Goal: Task Accomplishment & Management: Manage account settings

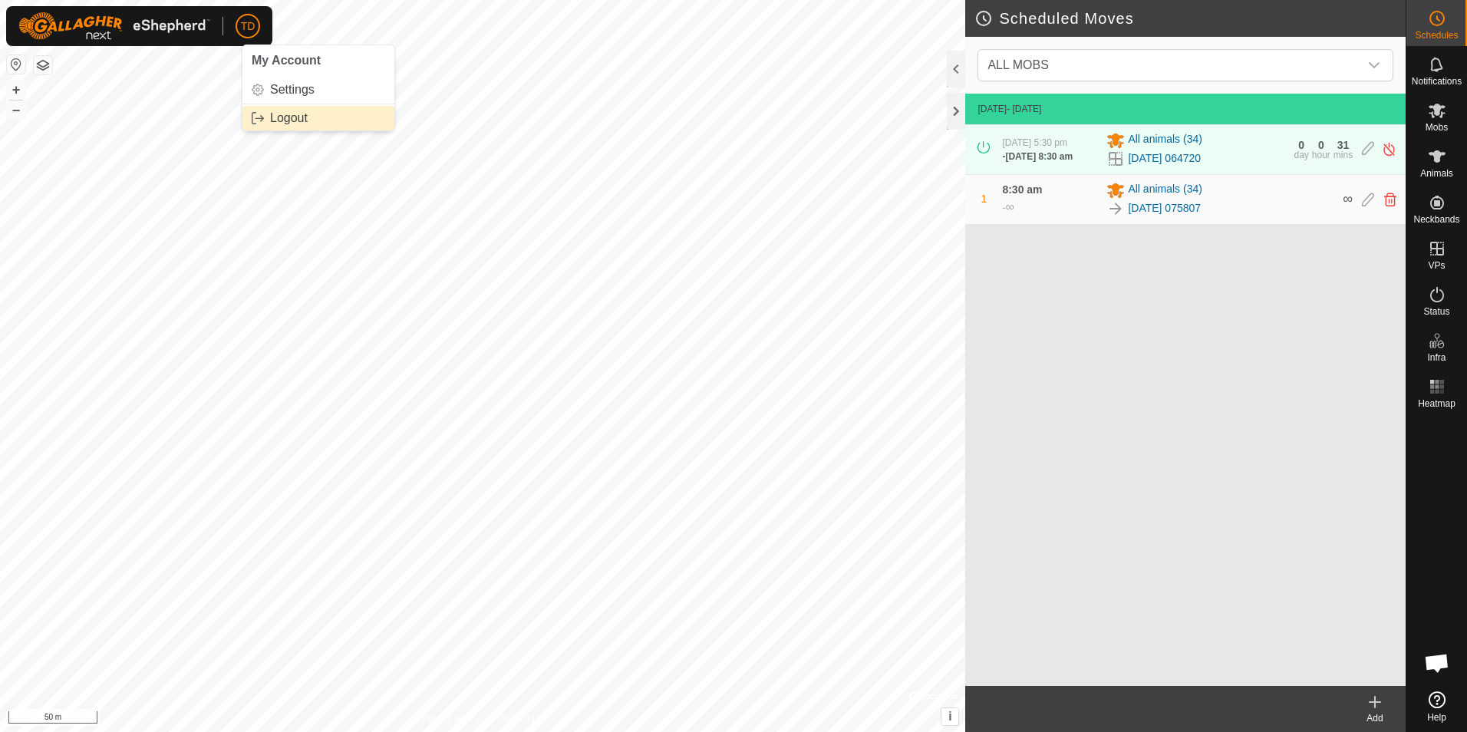
click at [295, 108] on link "Logout" at bounding box center [318, 118] width 152 height 25
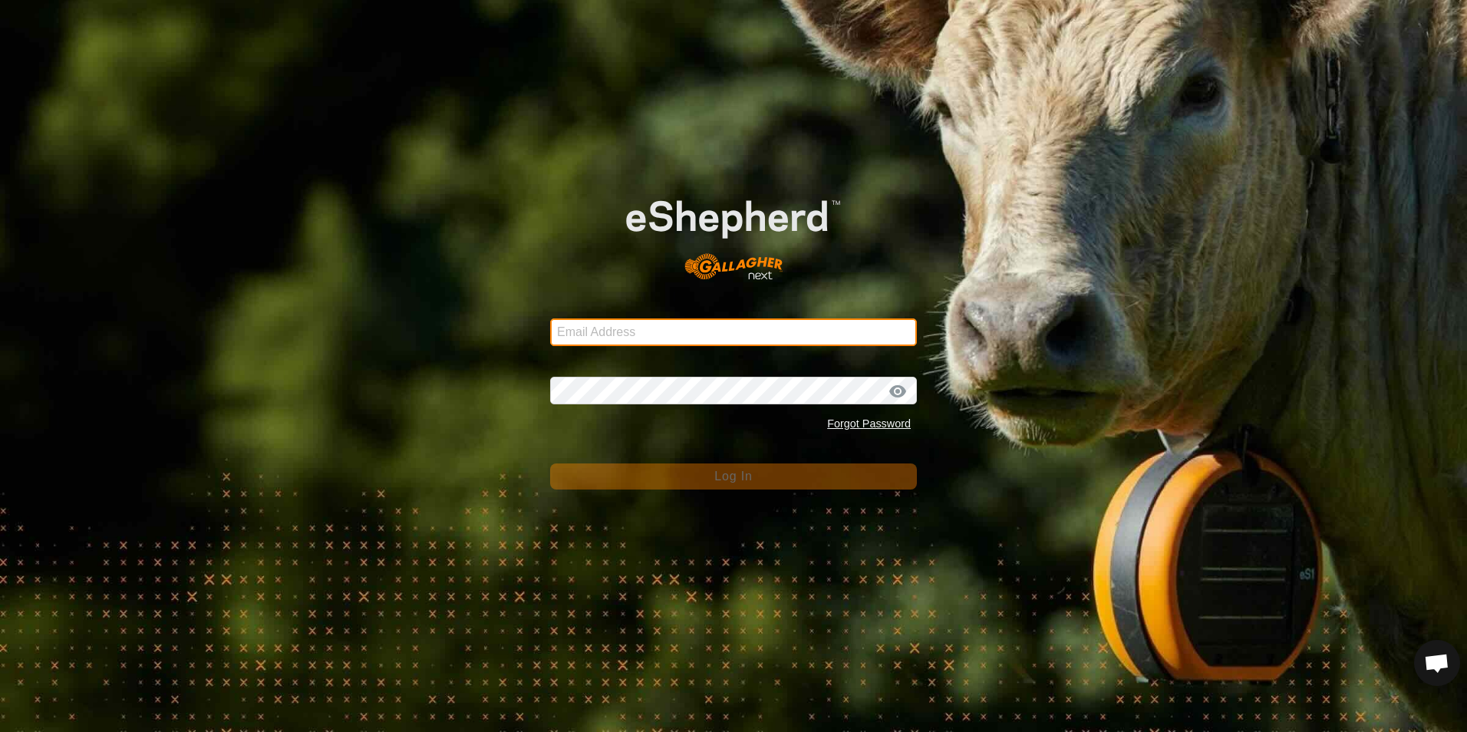
type input "[EMAIL_ADDRESS][DOMAIN_NAME]"
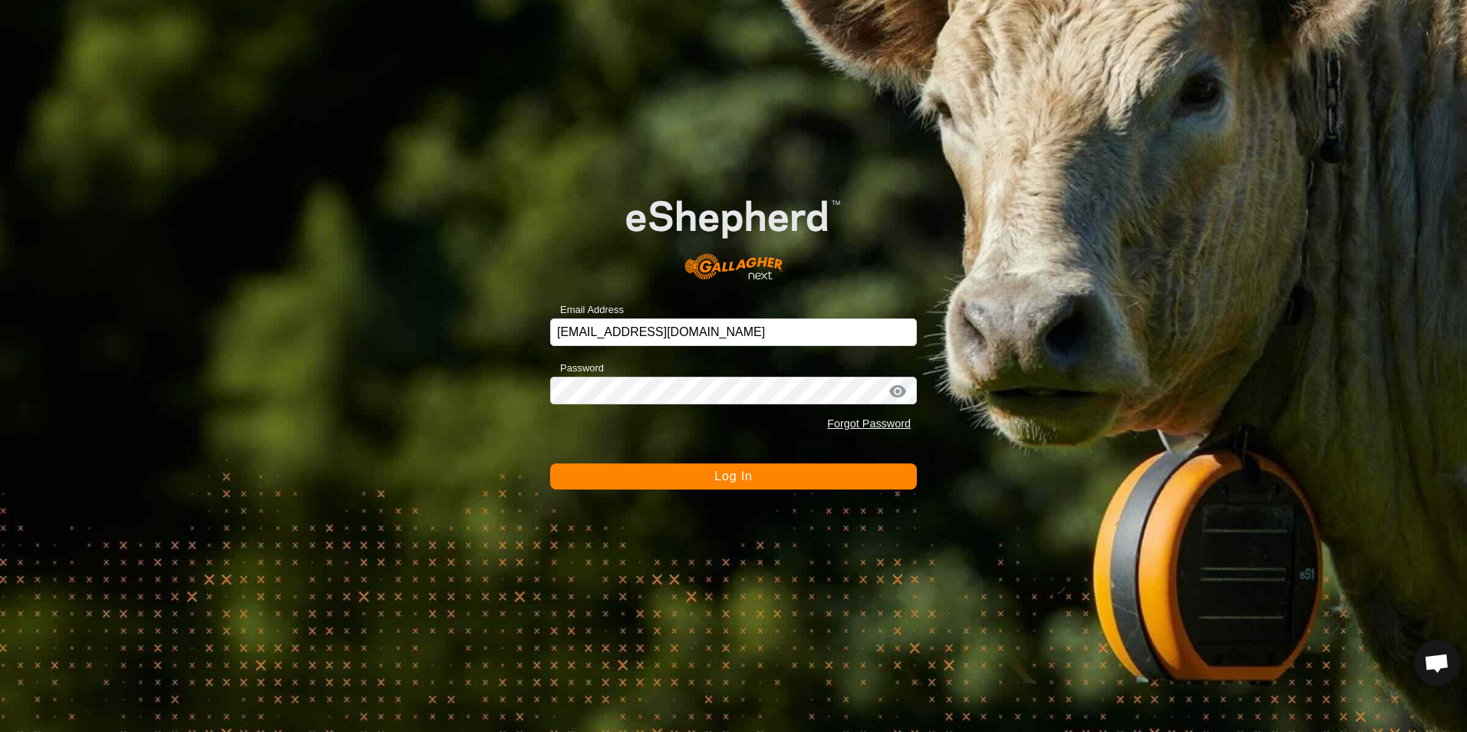
click at [753, 469] on button "Log In" at bounding box center [733, 476] width 367 height 26
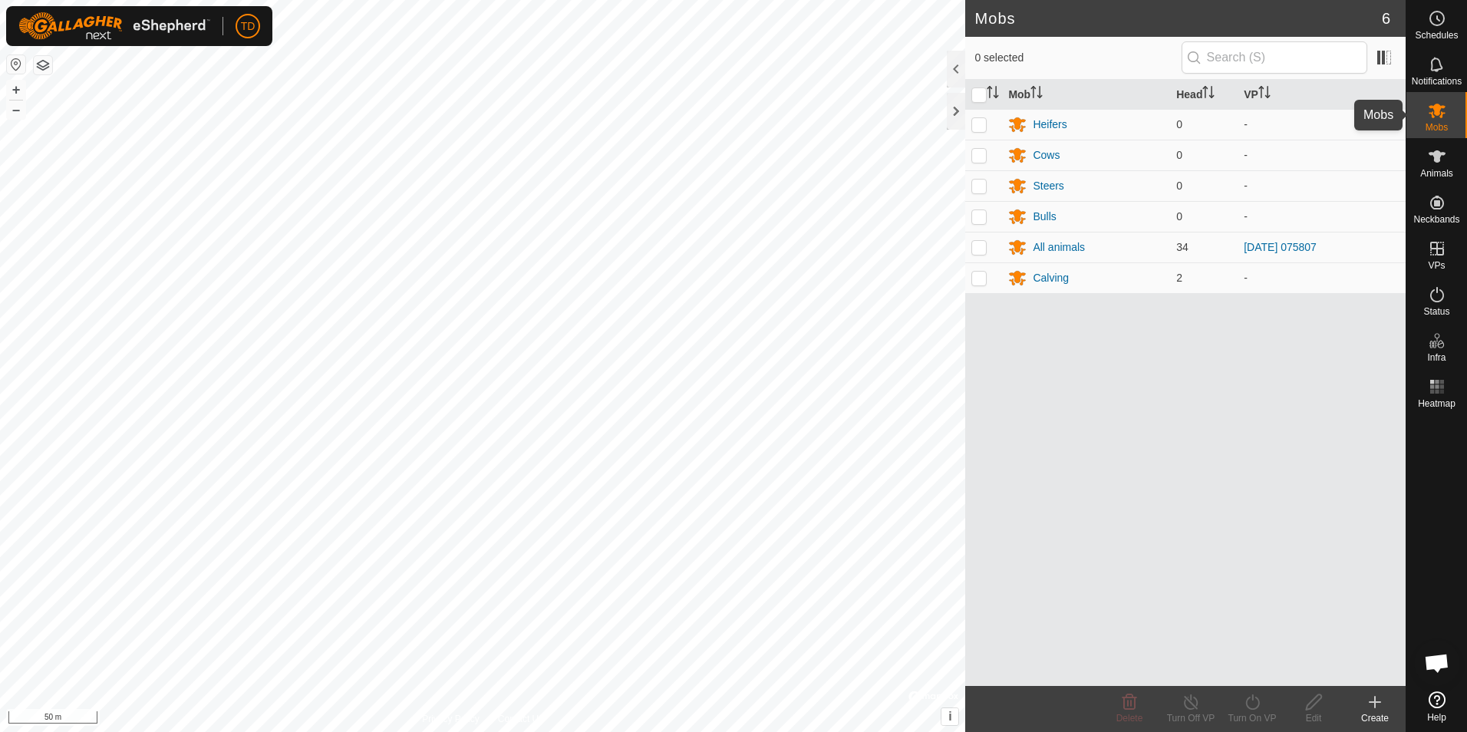
click at [1427, 118] on icon at bounding box center [1436, 110] width 18 height 18
click at [1038, 243] on div "All animals" at bounding box center [1058, 247] width 52 height 16
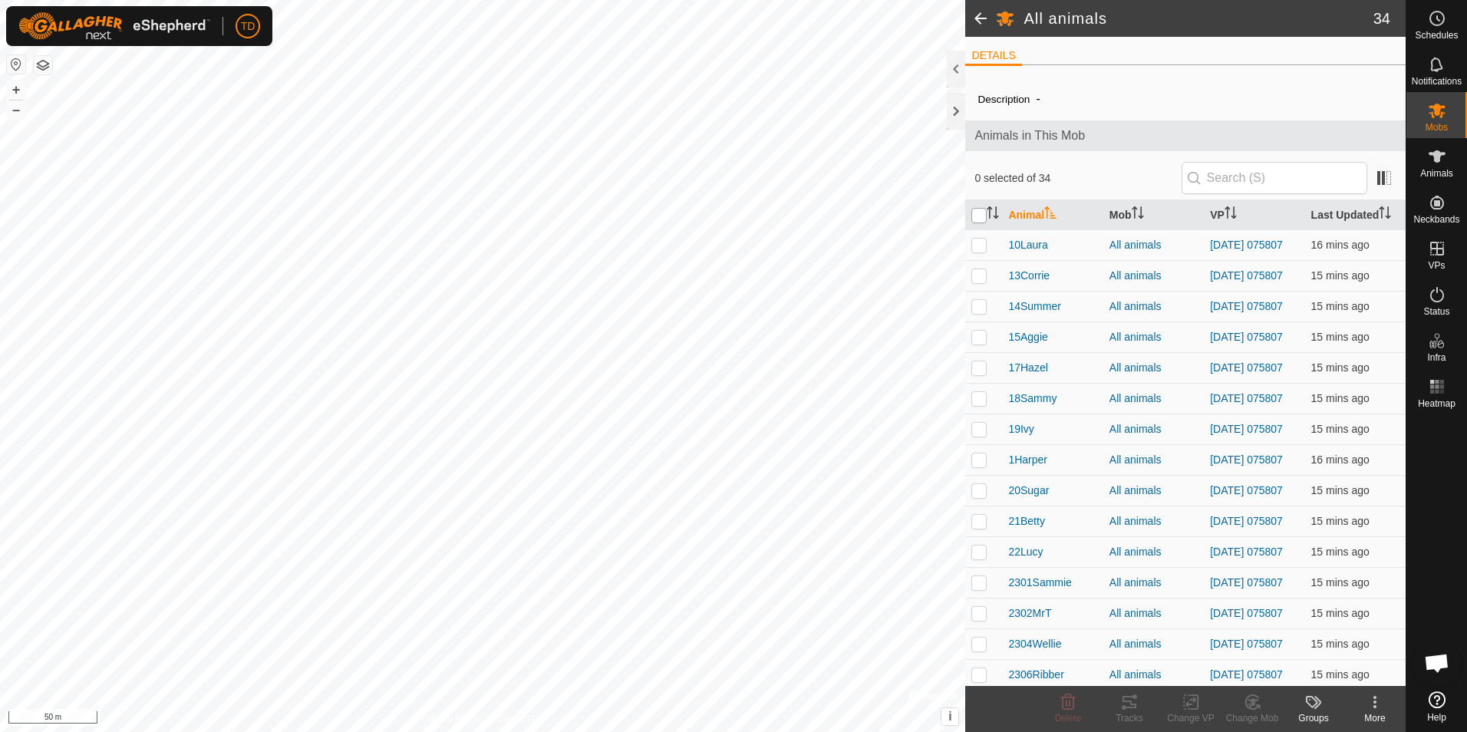
click at [978, 210] on input "checkbox" at bounding box center [978, 215] width 15 height 15
checkbox input "true"
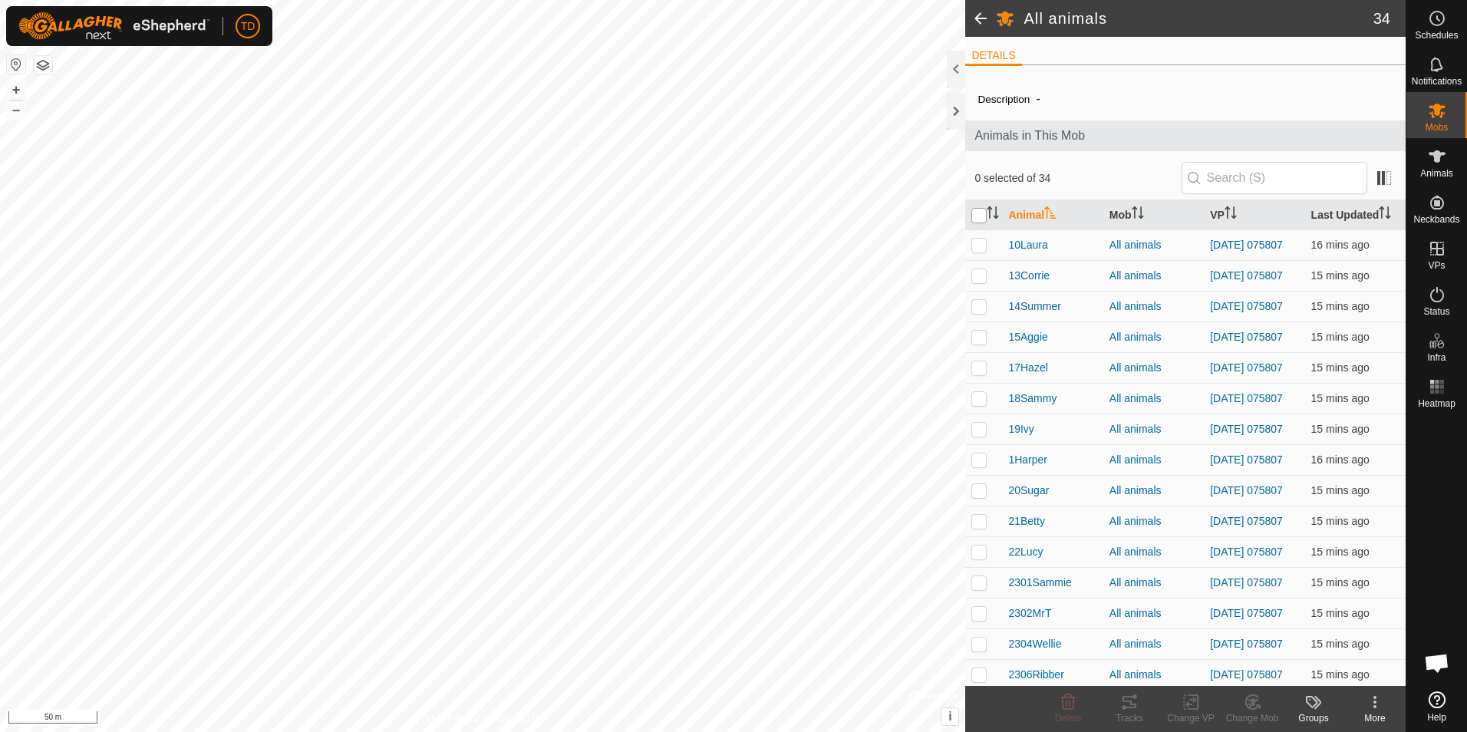
checkbox input "true"
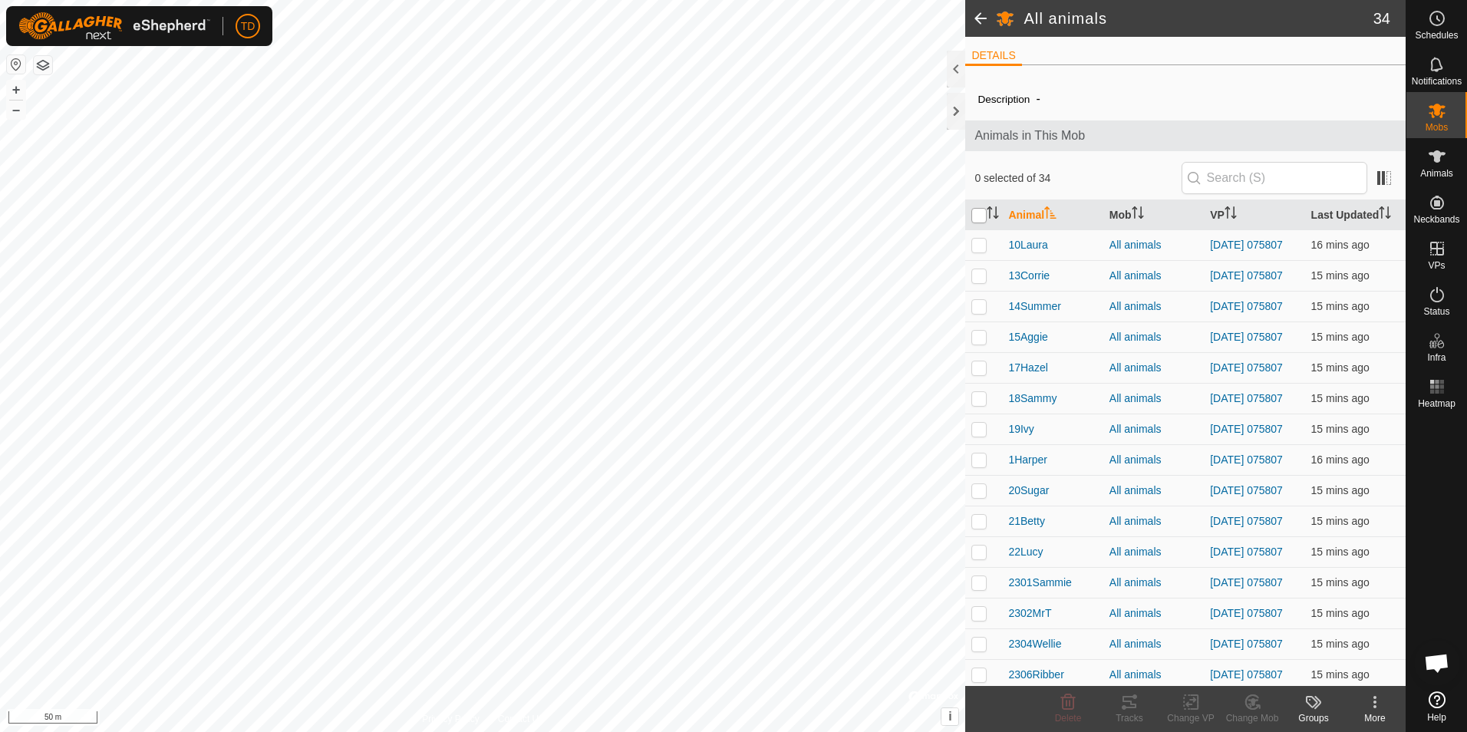
checkbox input "true"
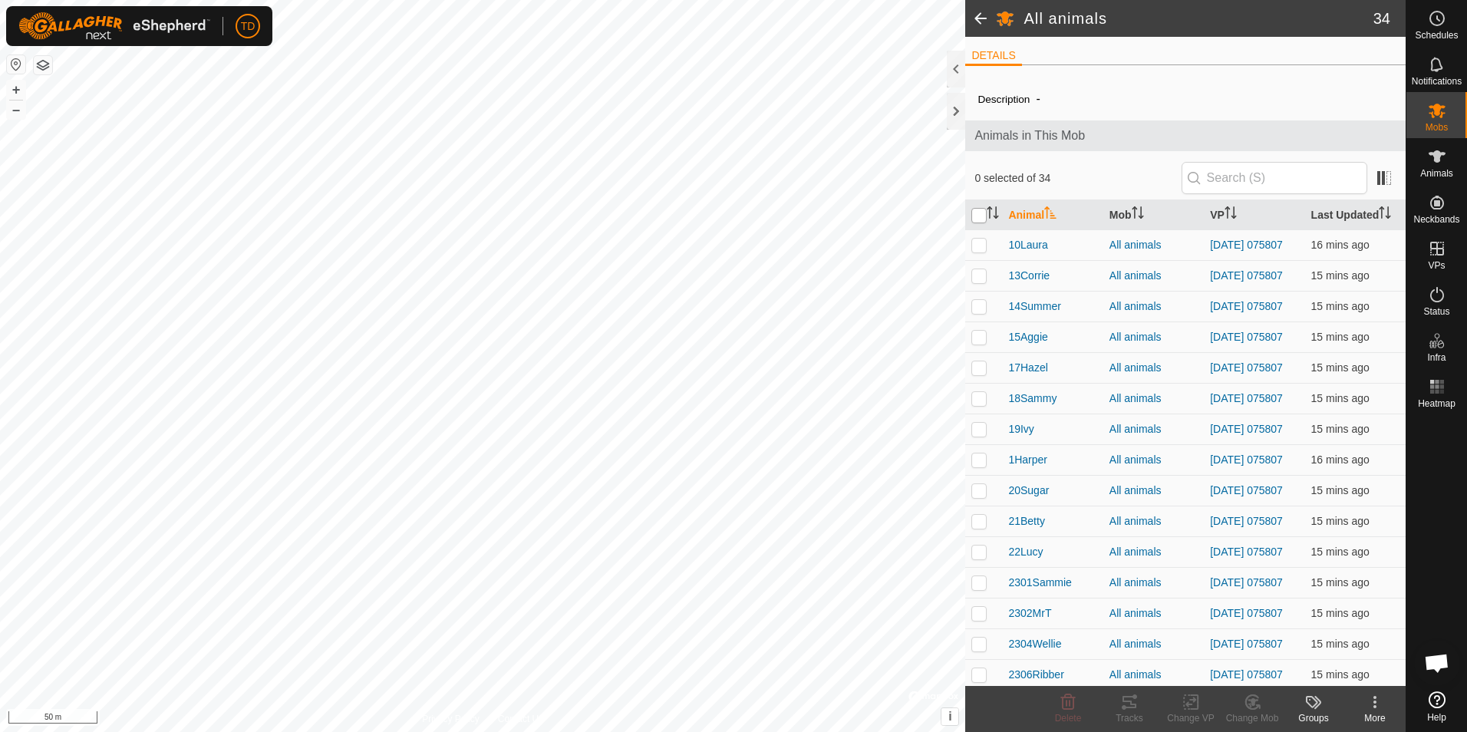
checkbox input "true"
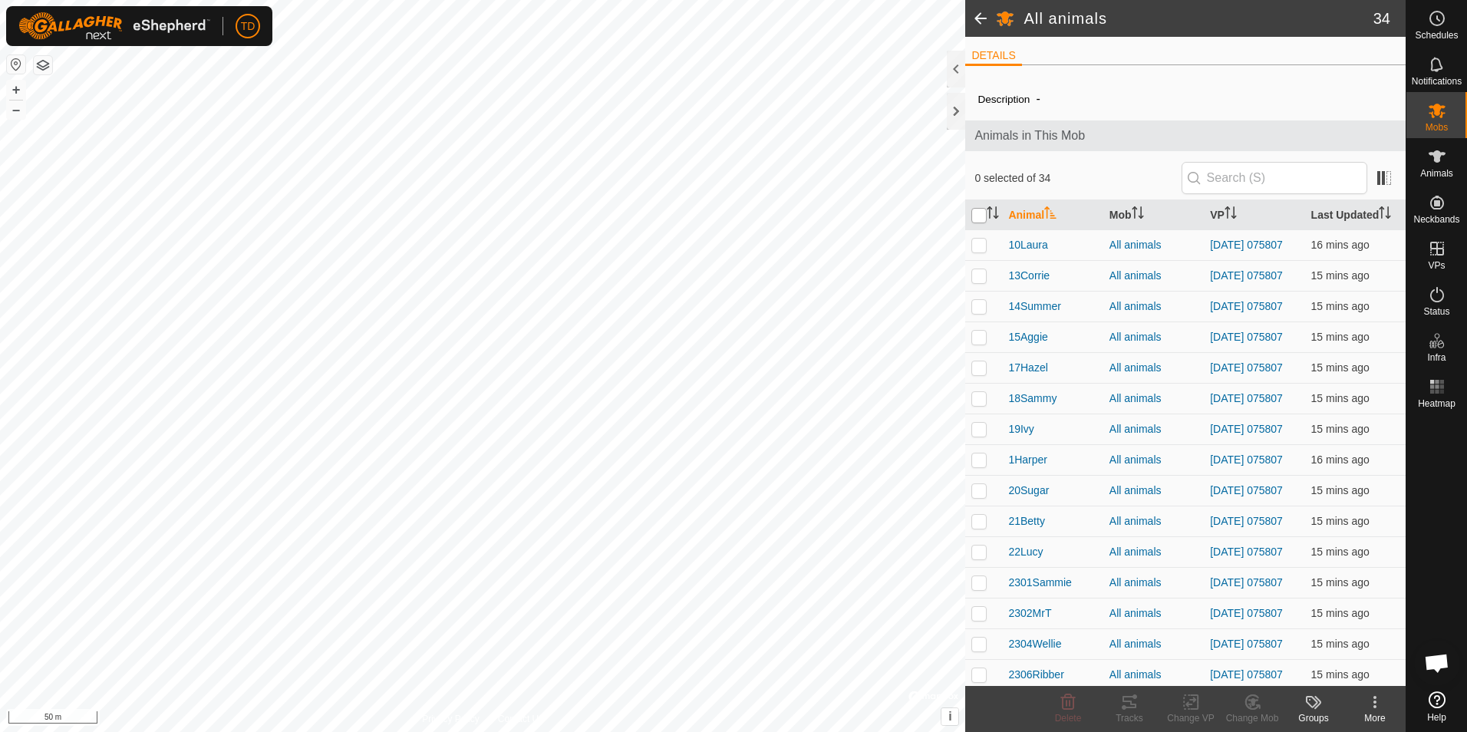
checkbox input "true"
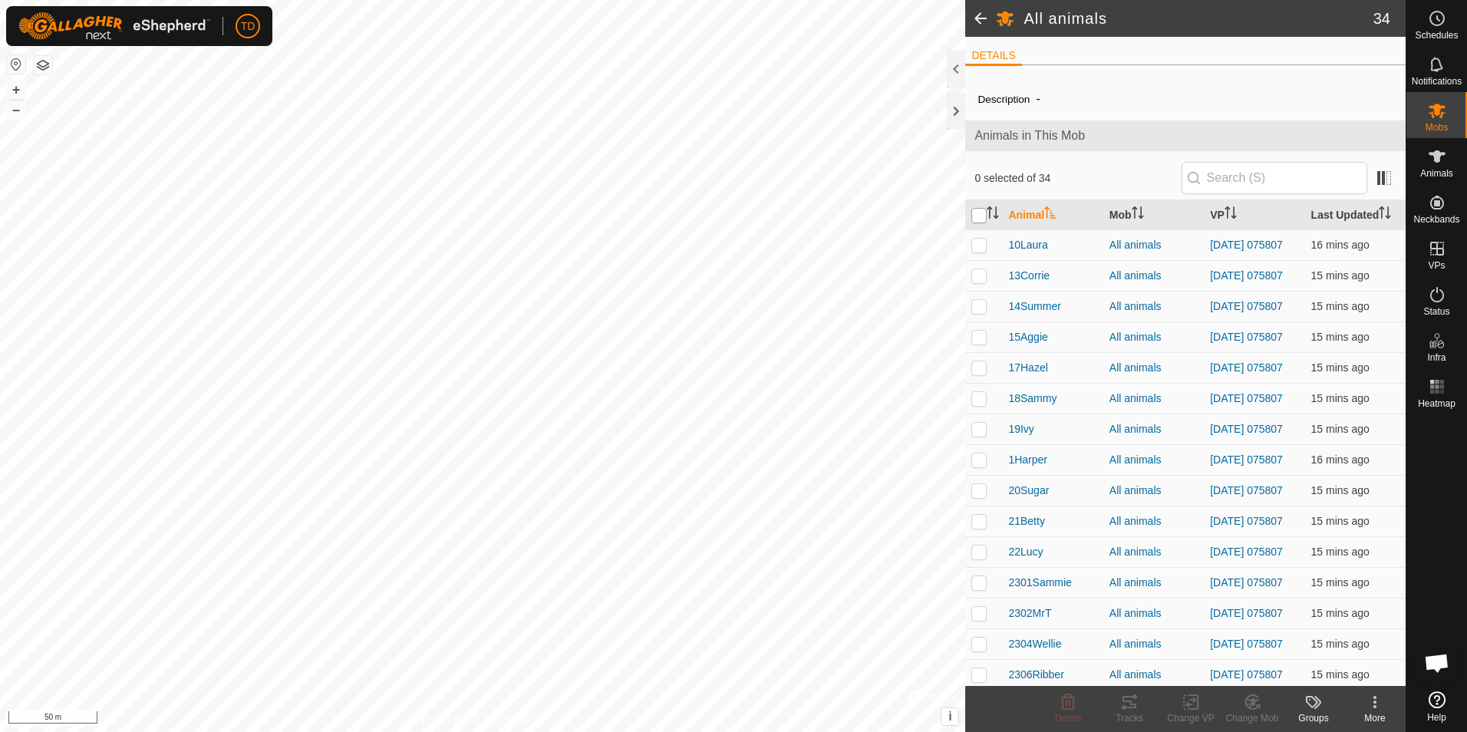
checkbox input "true"
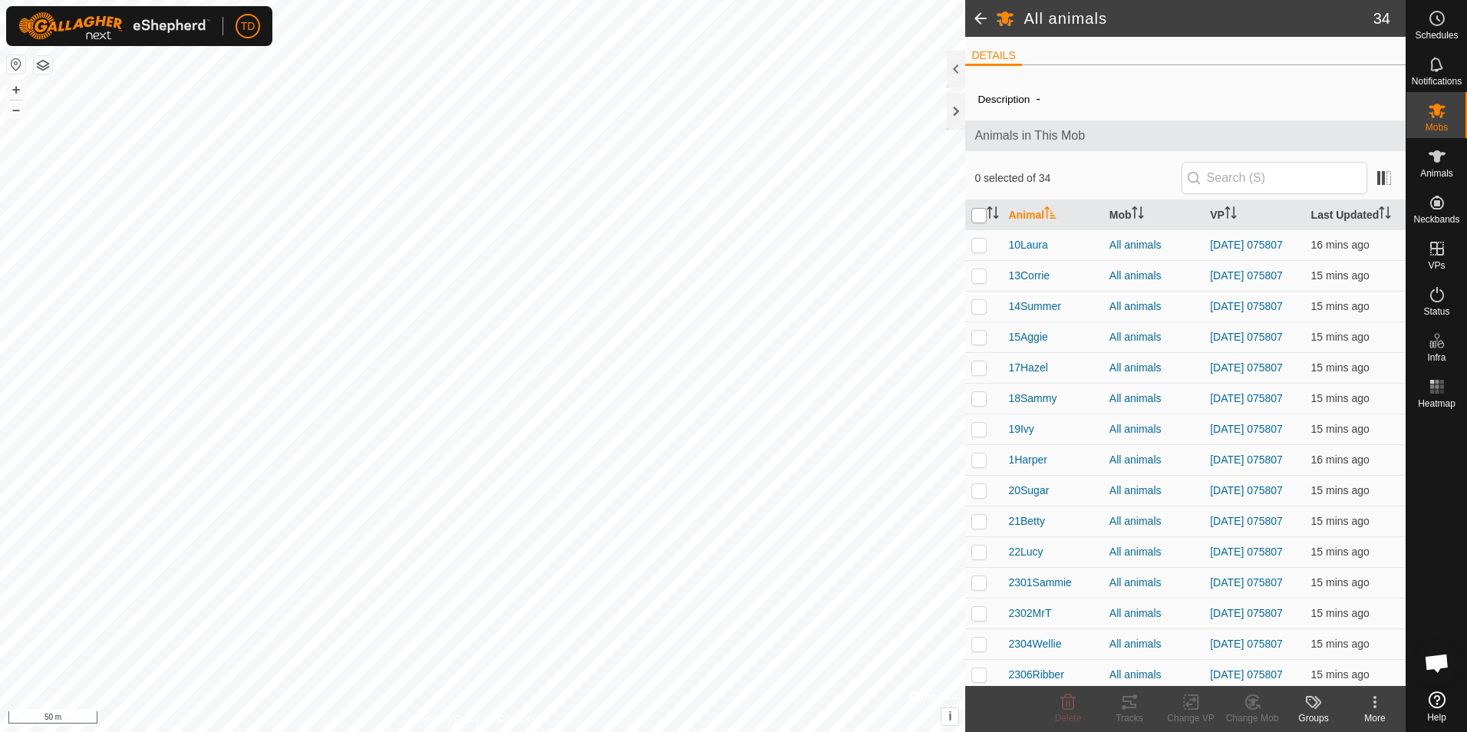
checkbox input "true"
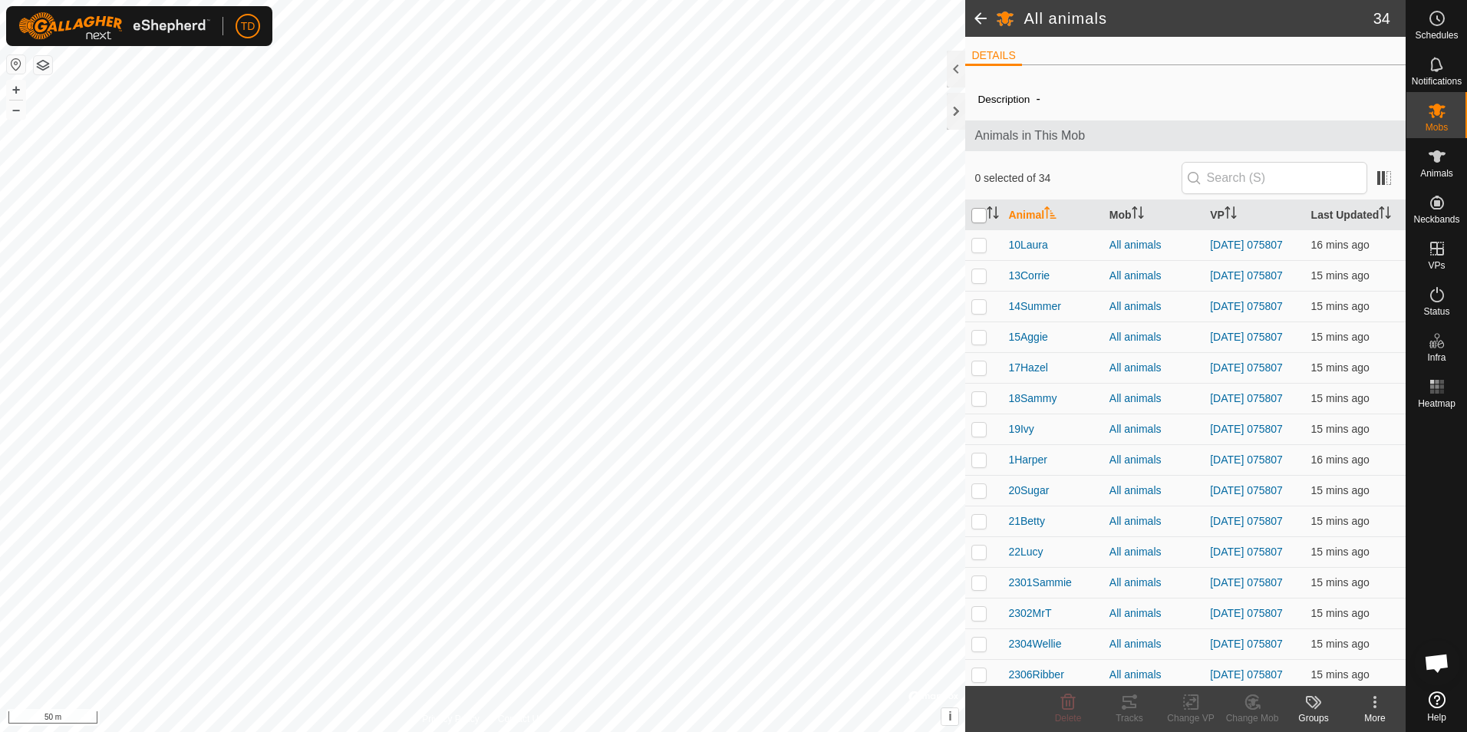
checkbox input "true"
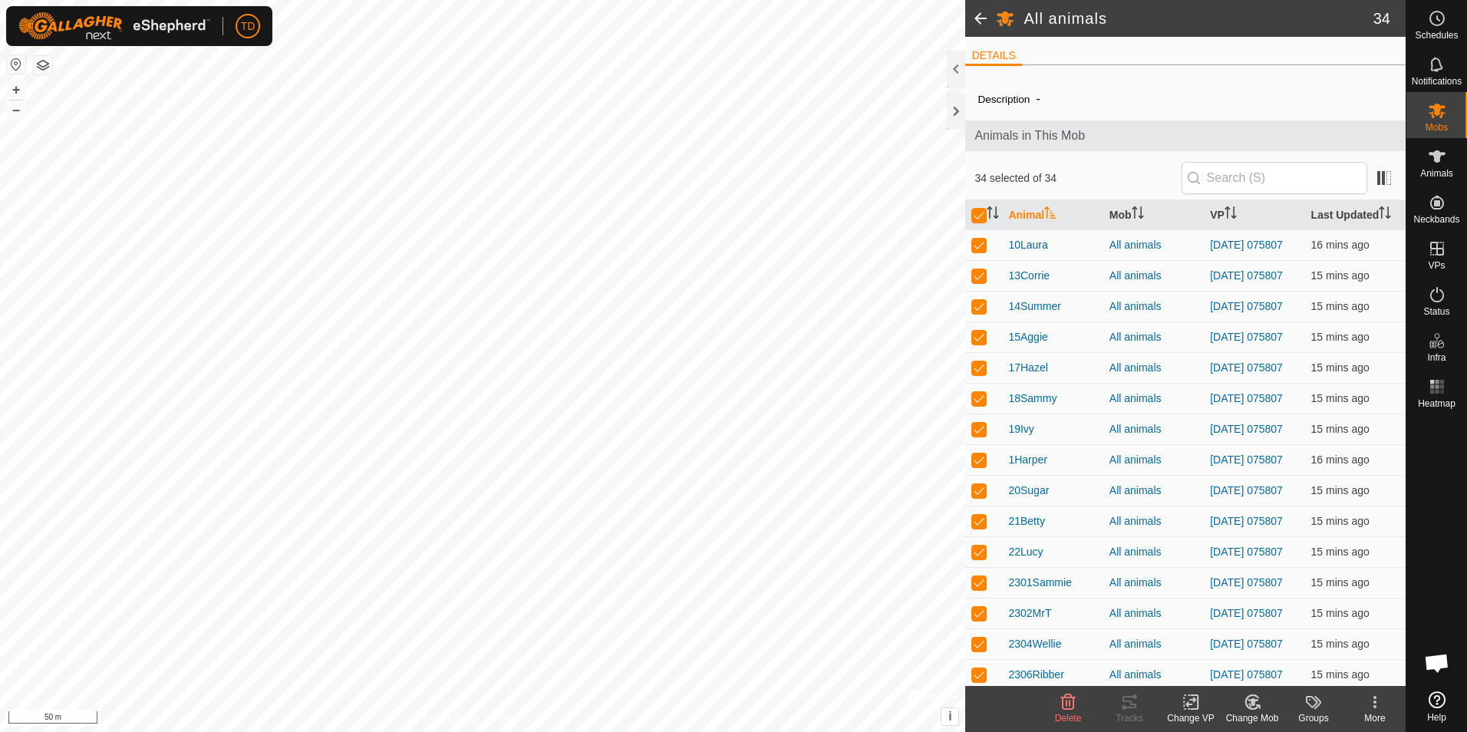
click at [1193, 714] on div "Change VP" at bounding box center [1190, 718] width 61 height 14
click at [1230, 663] on link "Turn Off VP" at bounding box center [1237, 668] width 152 height 31
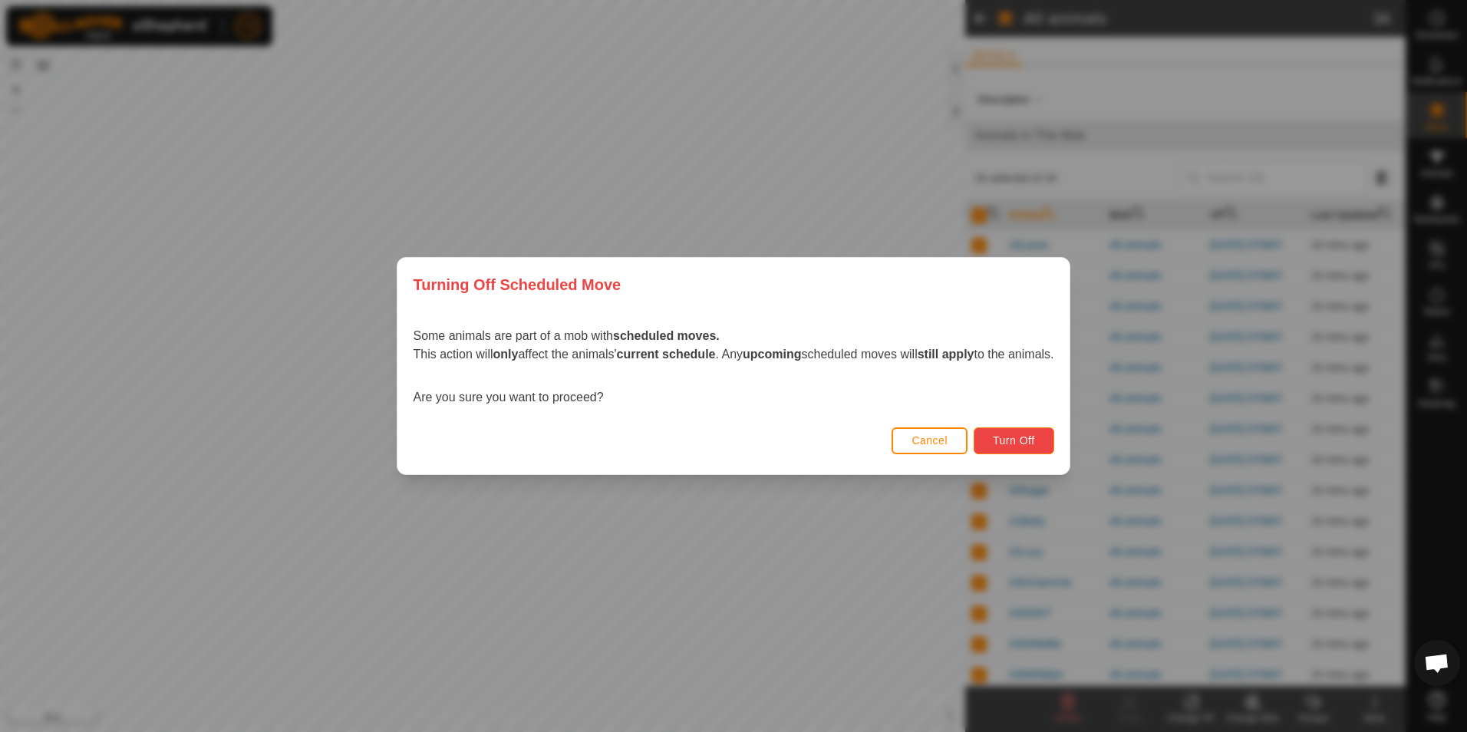
click at [1031, 443] on span "Turn Off" at bounding box center [1014, 440] width 42 height 12
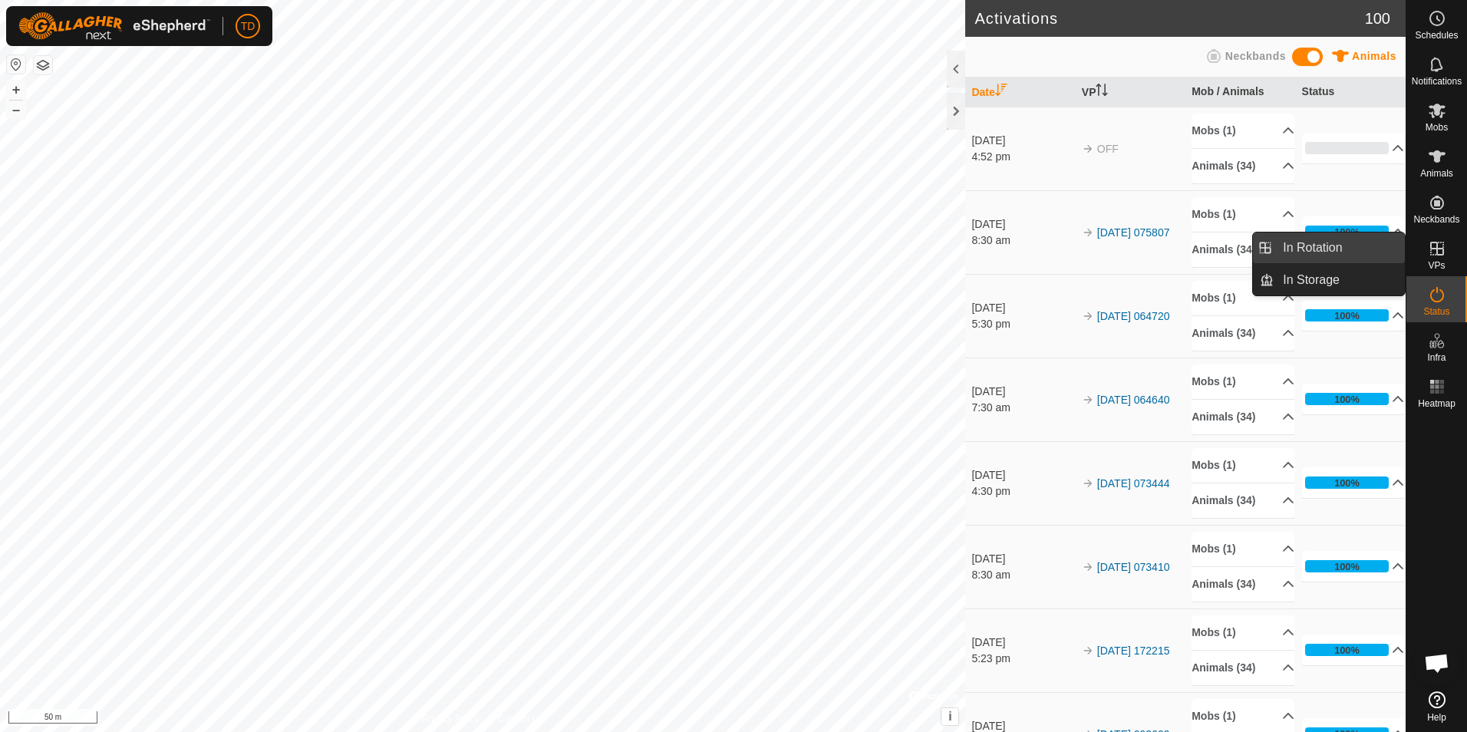
click at [1358, 257] on link "In Rotation" at bounding box center [1338, 247] width 131 height 31
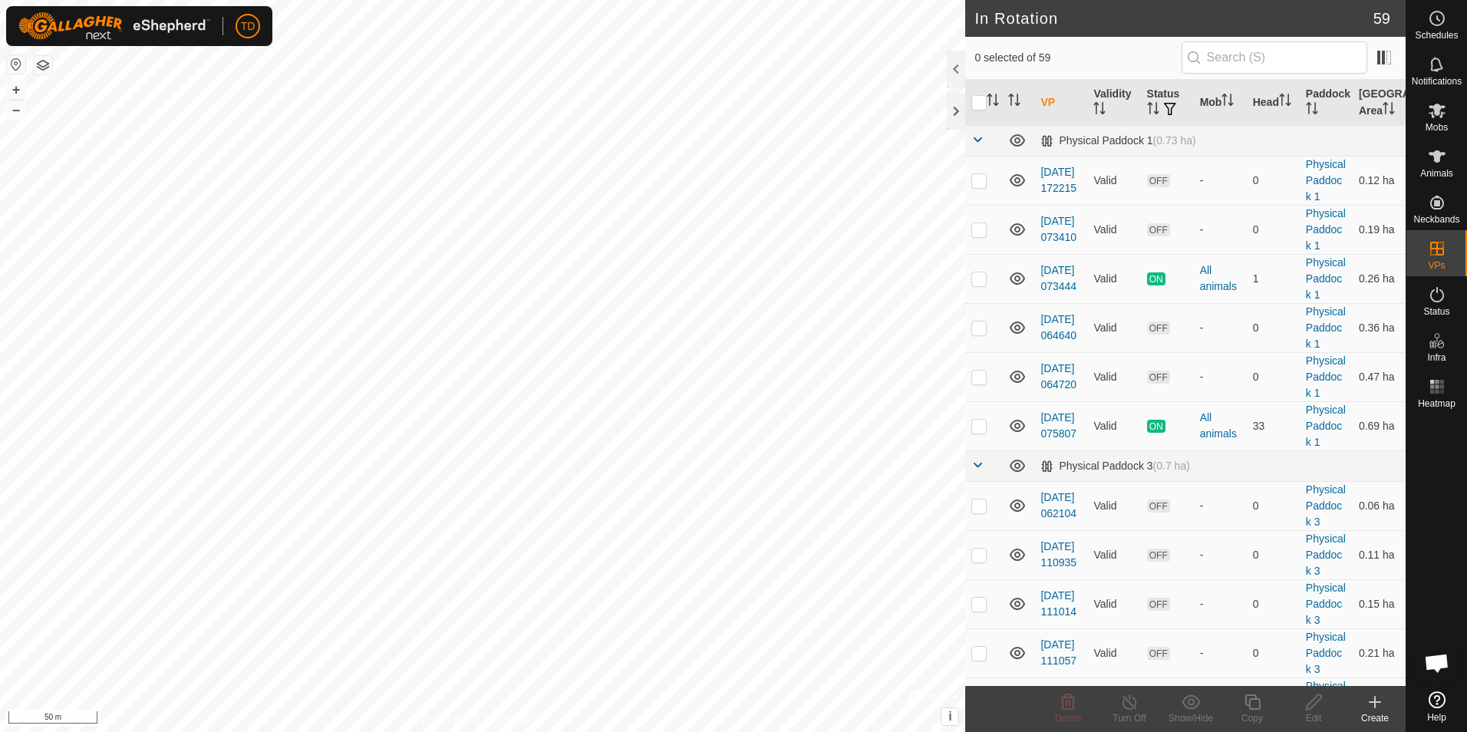
click at [1375, 707] on icon at bounding box center [1375, 701] width 0 height 11
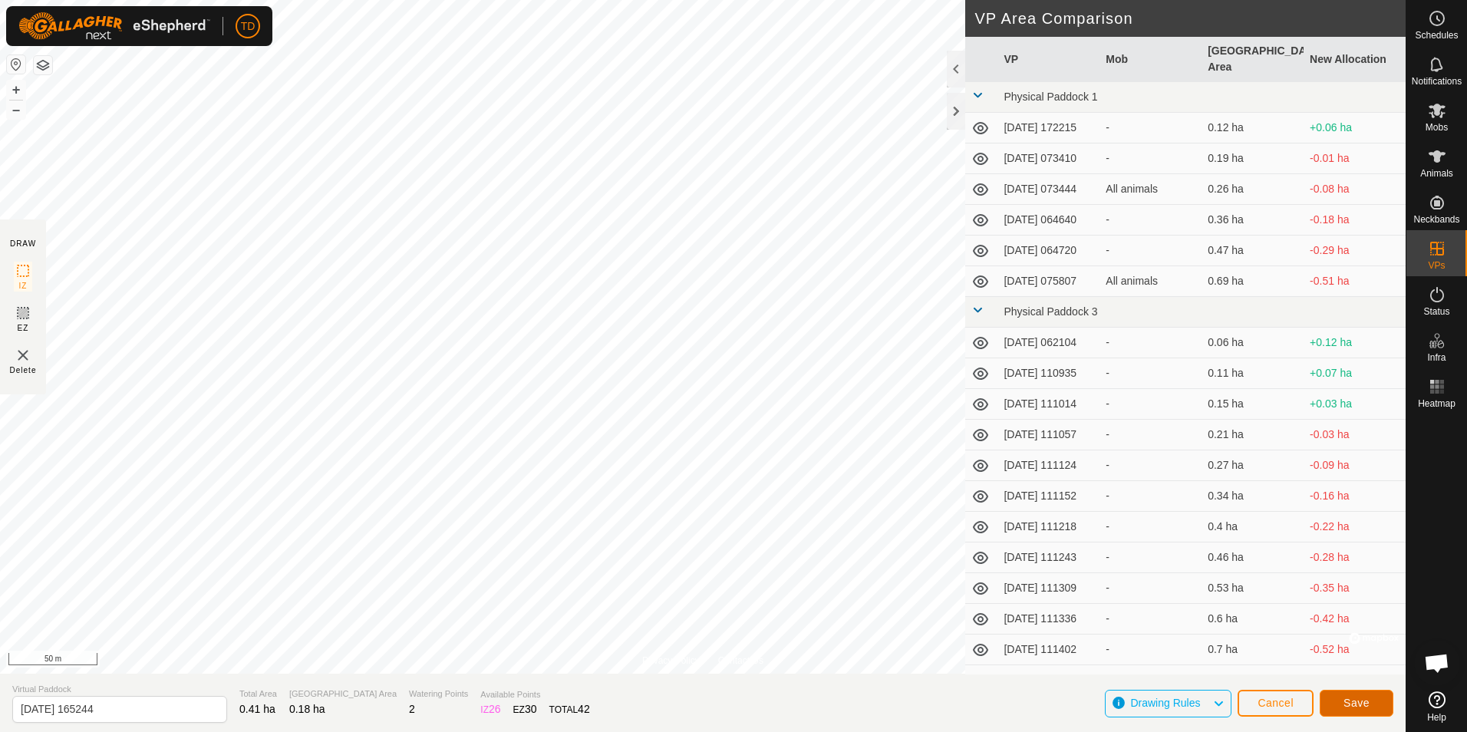
click at [1355, 699] on span "Save" at bounding box center [1356, 702] width 26 height 12
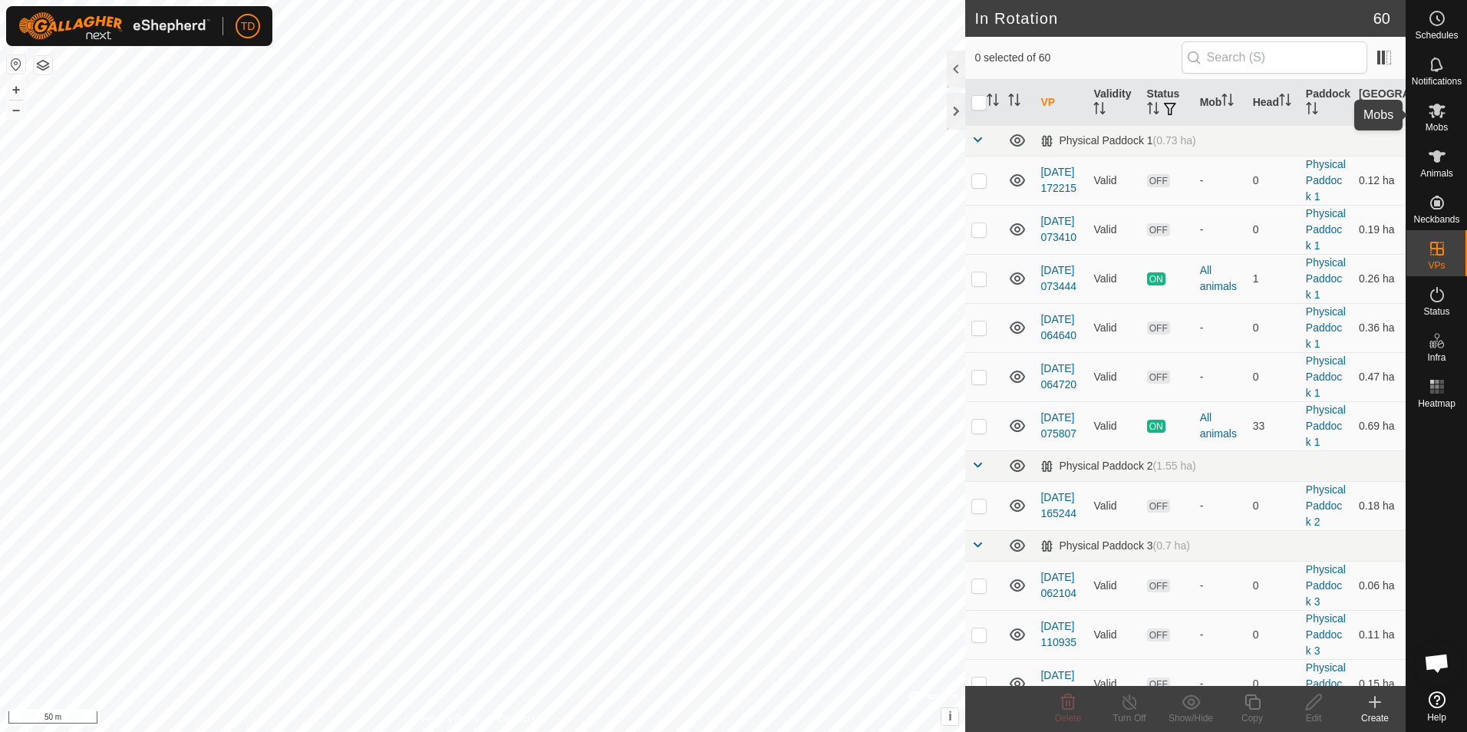
click at [1434, 116] on icon at bounding box center [1436, 110] width 18 height 18
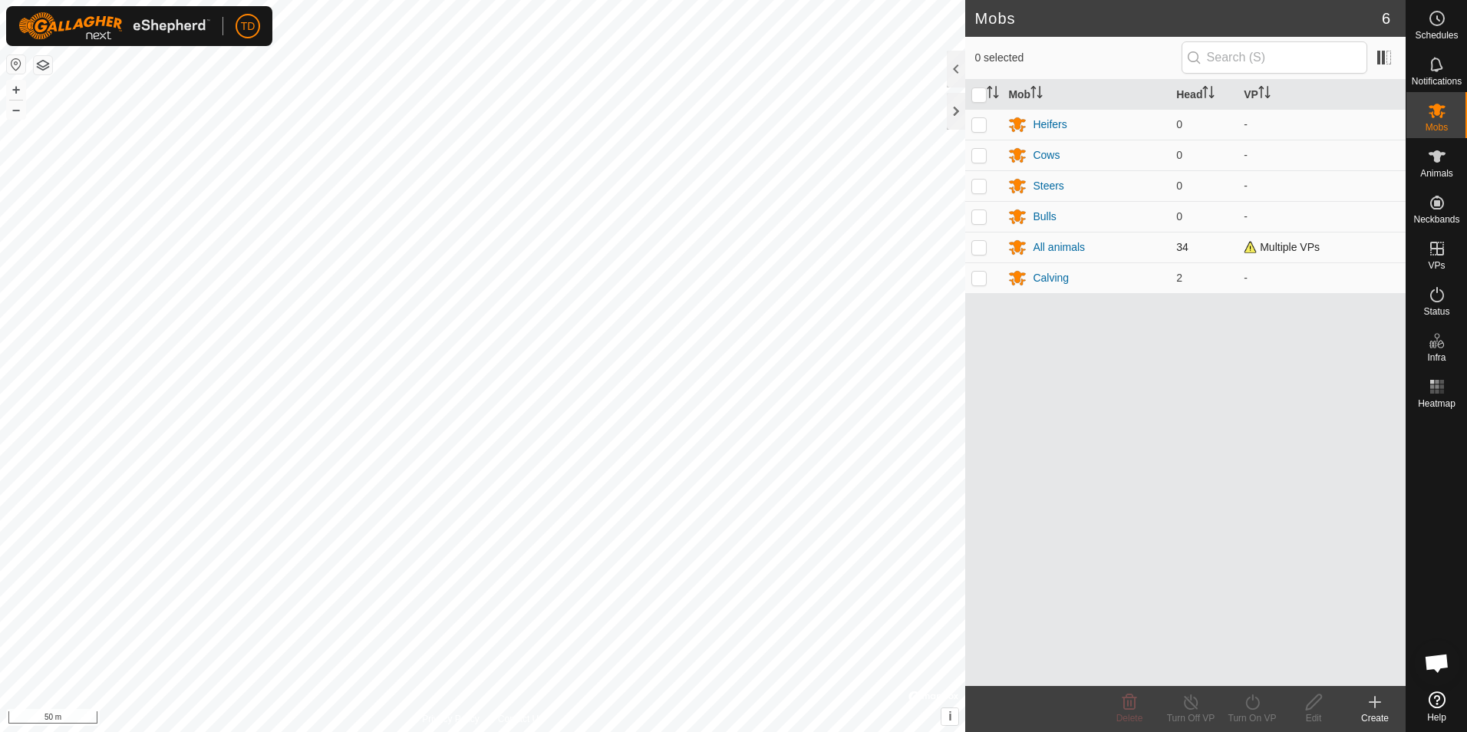
click at [979, 245] on p-checkbox at bounding box center [978, 247] width 15 height 12
checkbox input "true"
click at [1045, 249] on div "All animals" at bounding box center [1058, 247] width 52 height 16
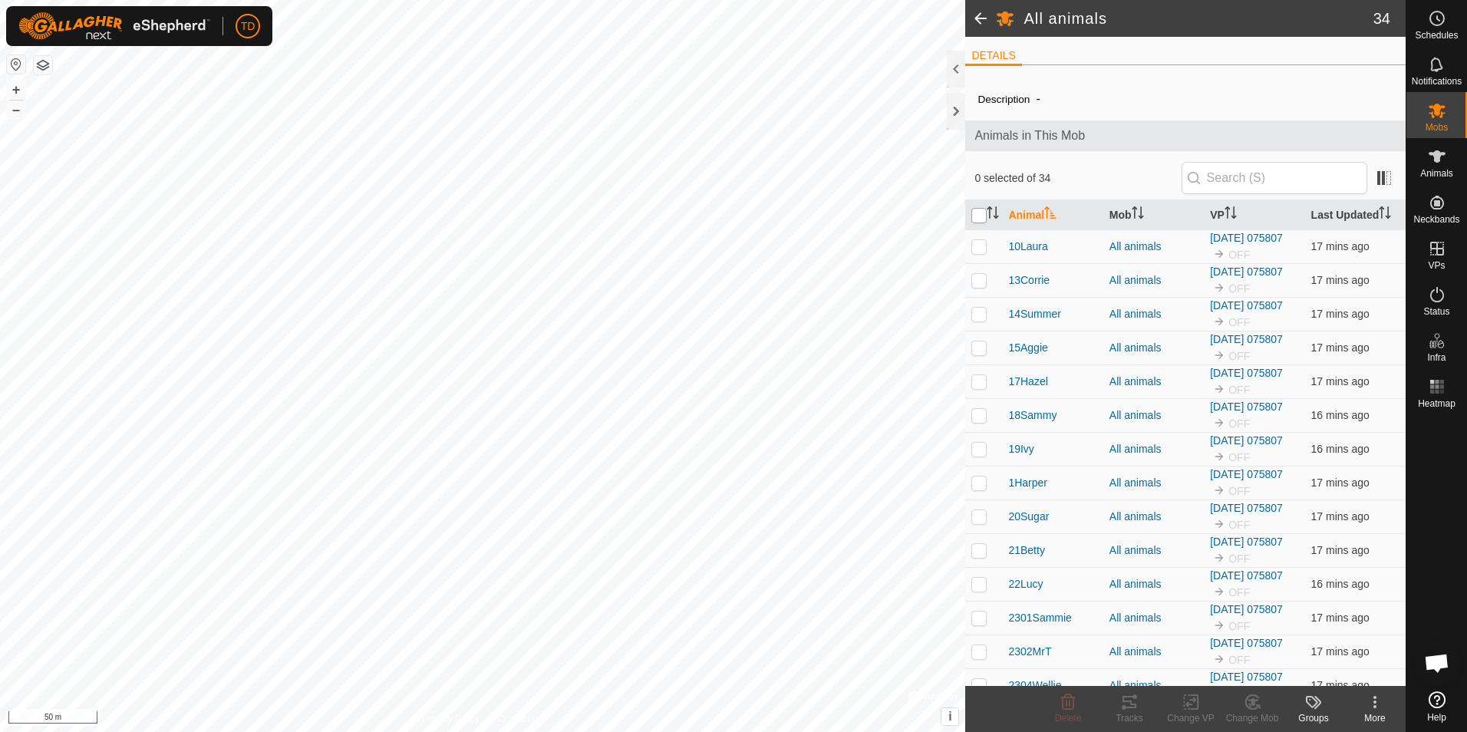
click at [979, 219] on input "checkbox" at bounding box center [978, 215] width 15 height 15
checkbox input "true"
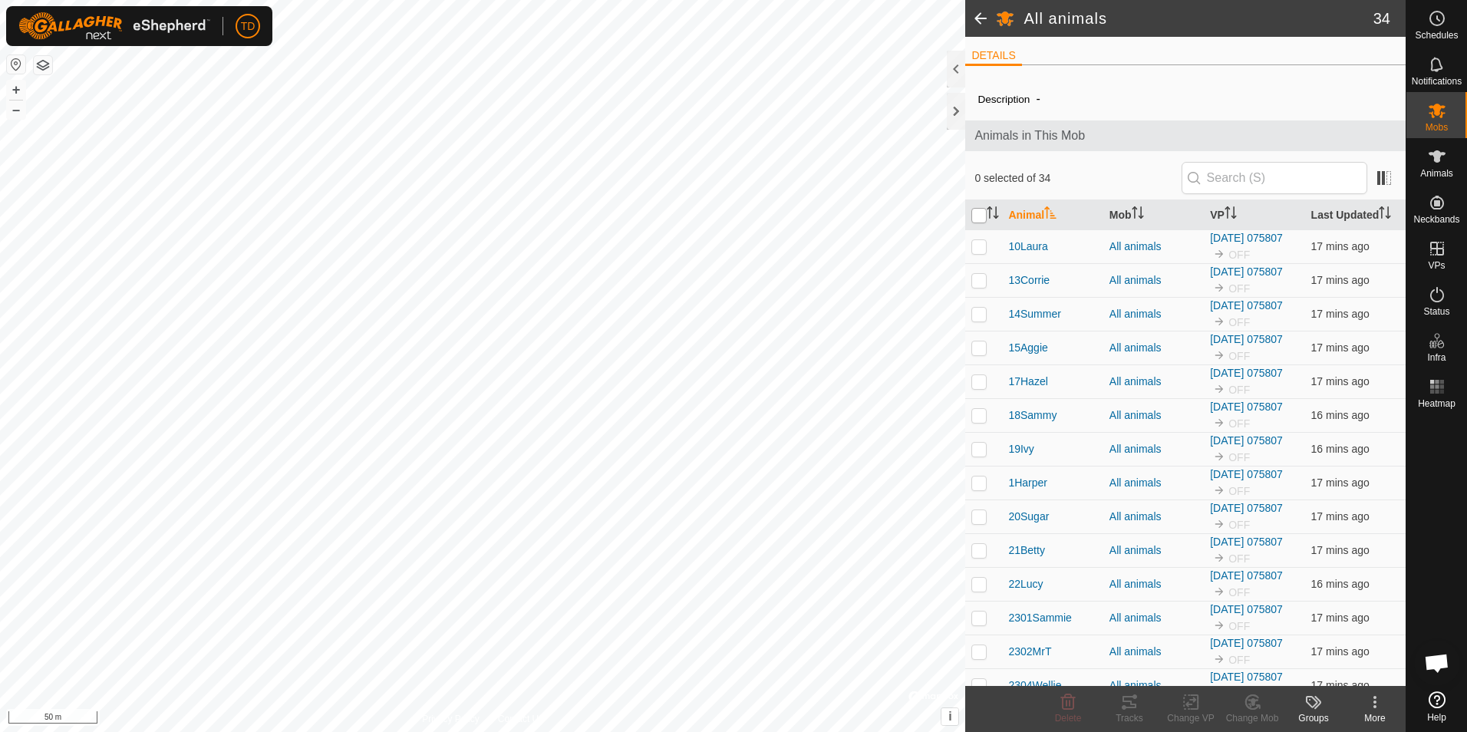
checkbox input "true"
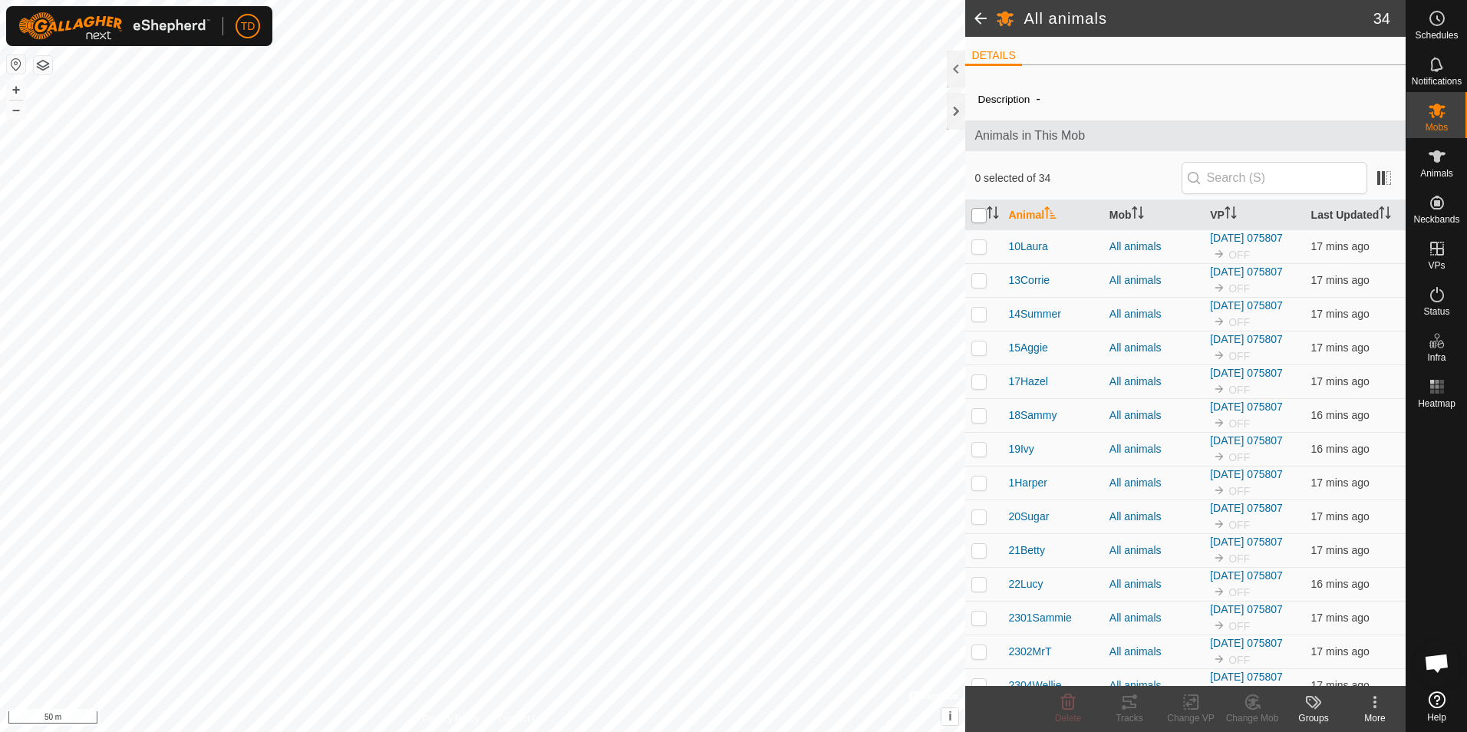
checkbox input "true"
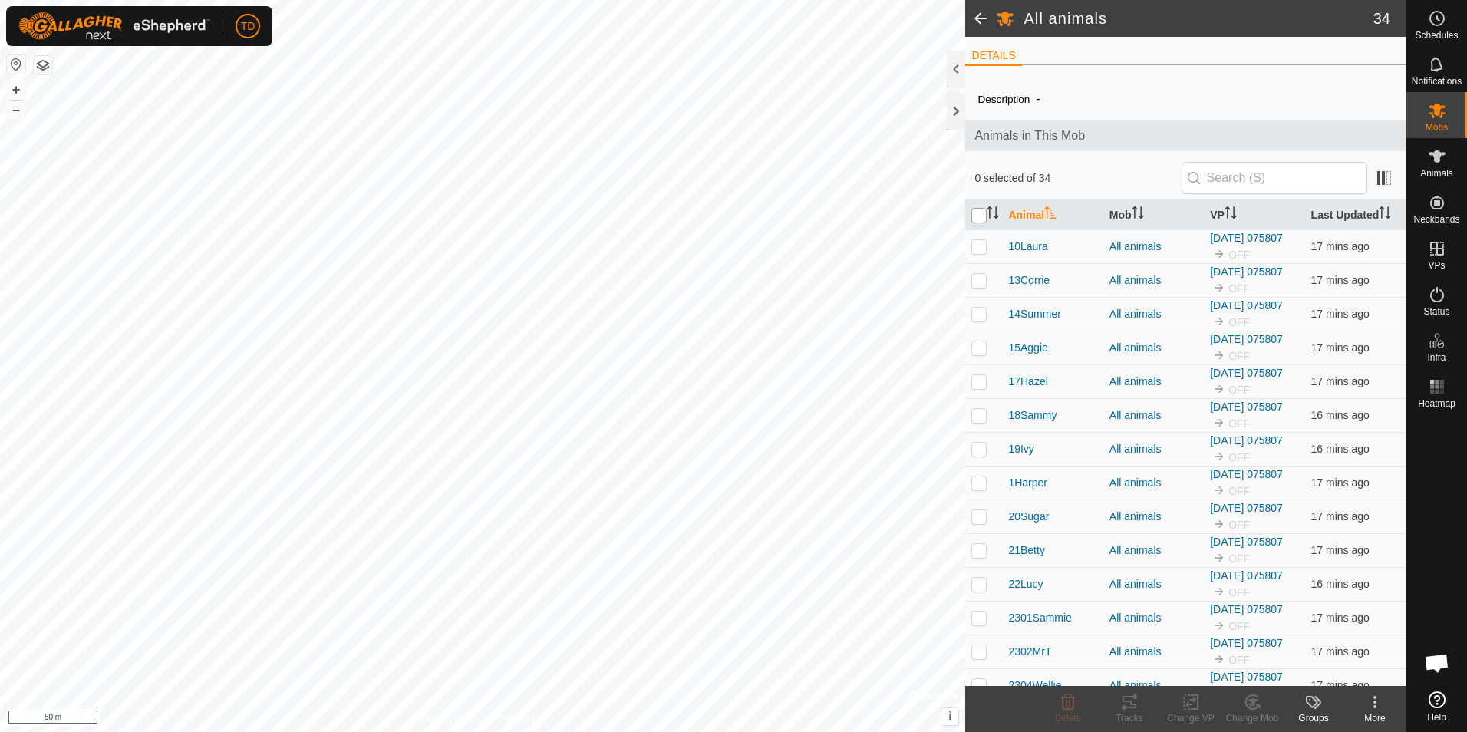
checkbox input "true"
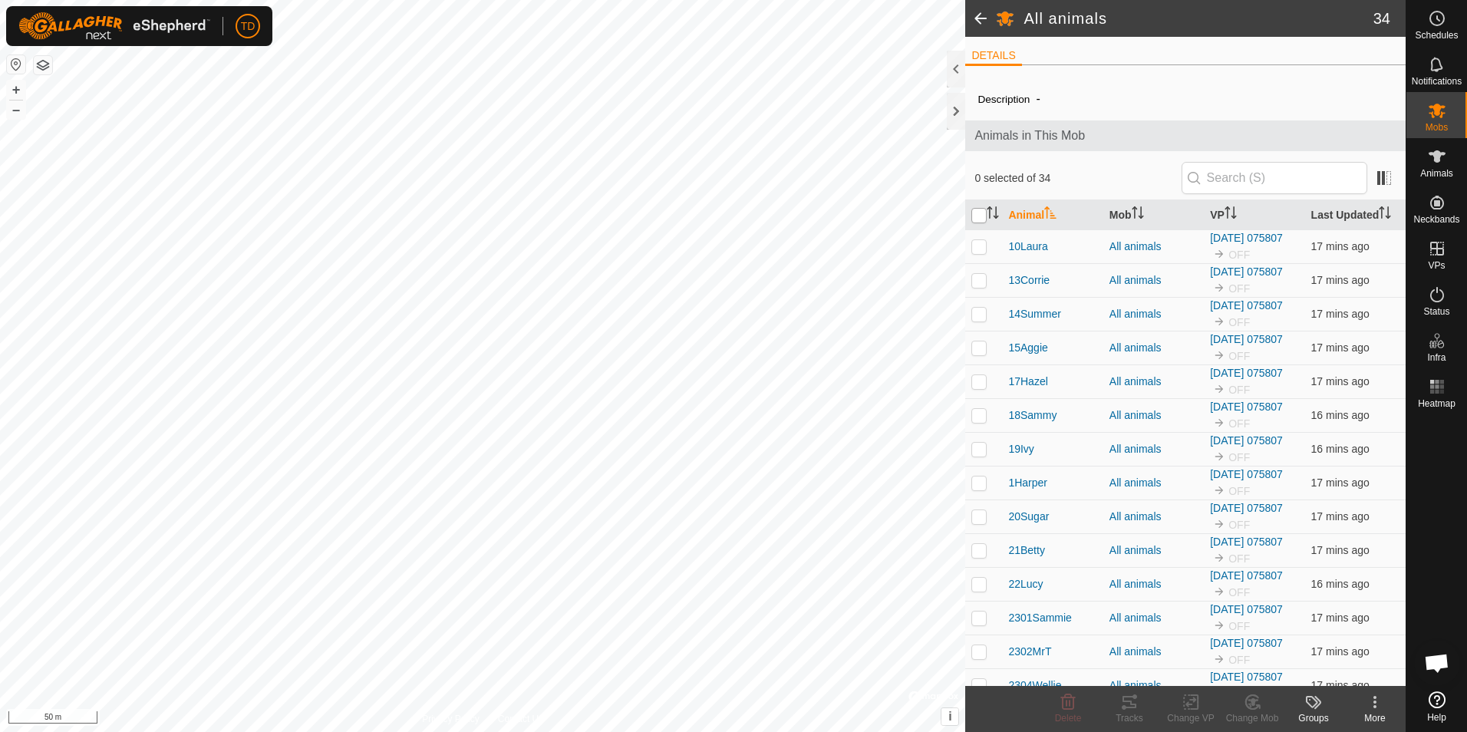
checkbox input "true"
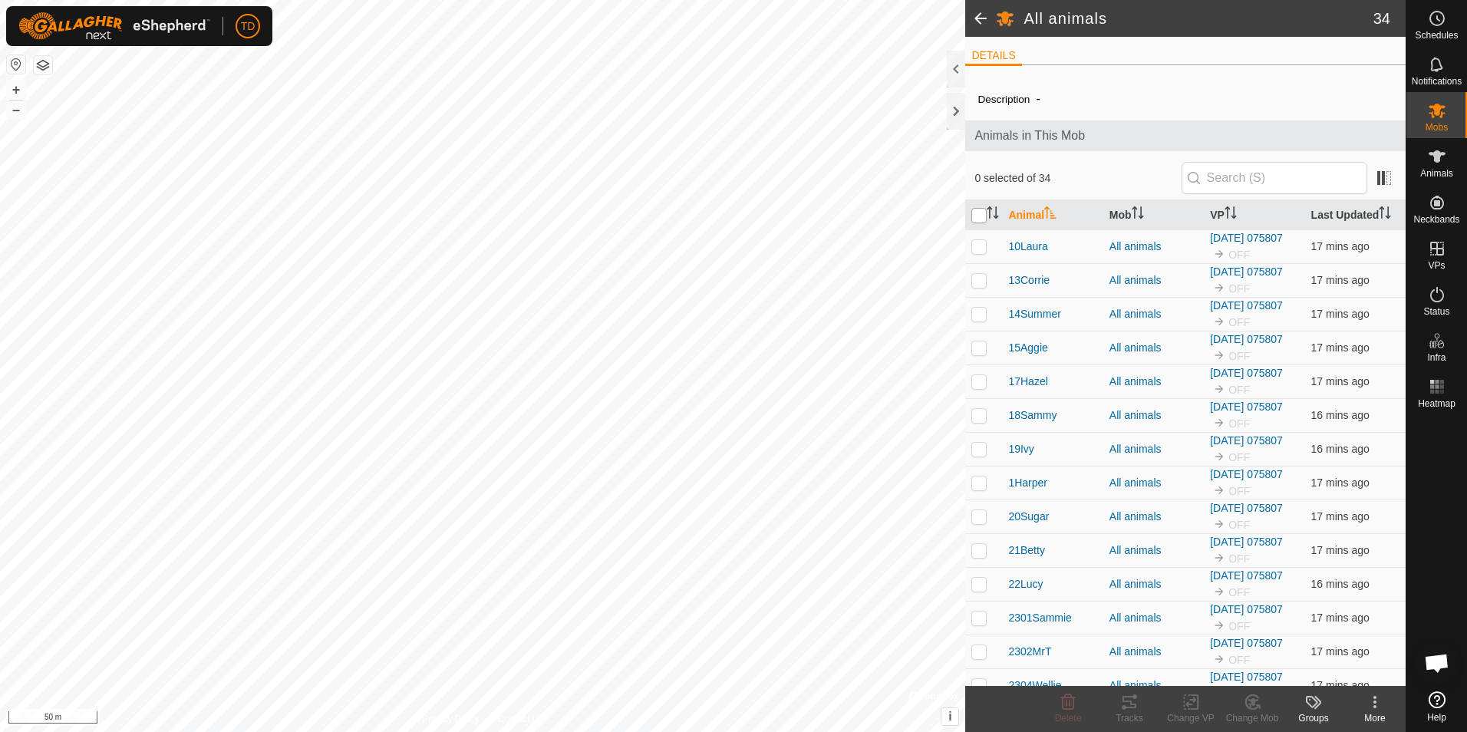
checkbox input "true"
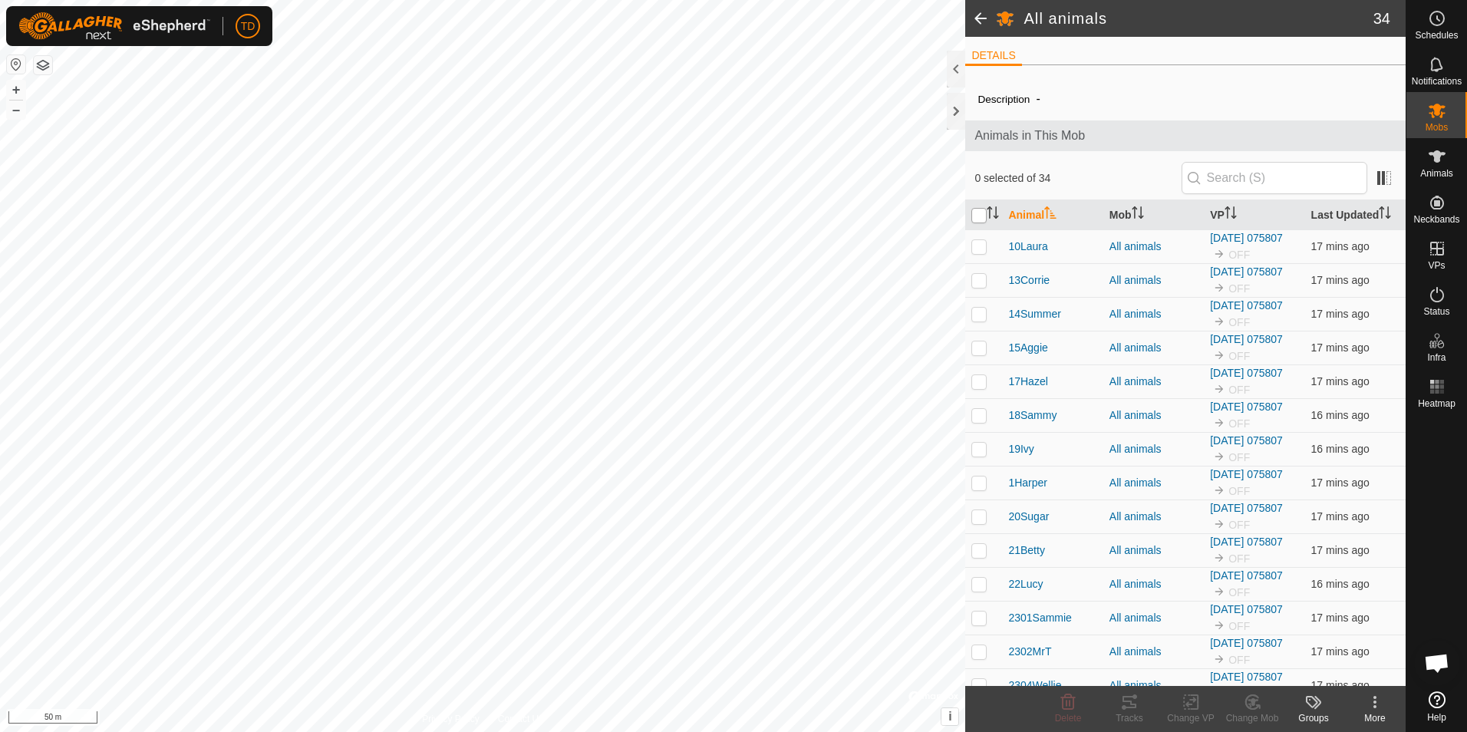
checkbox input "true"
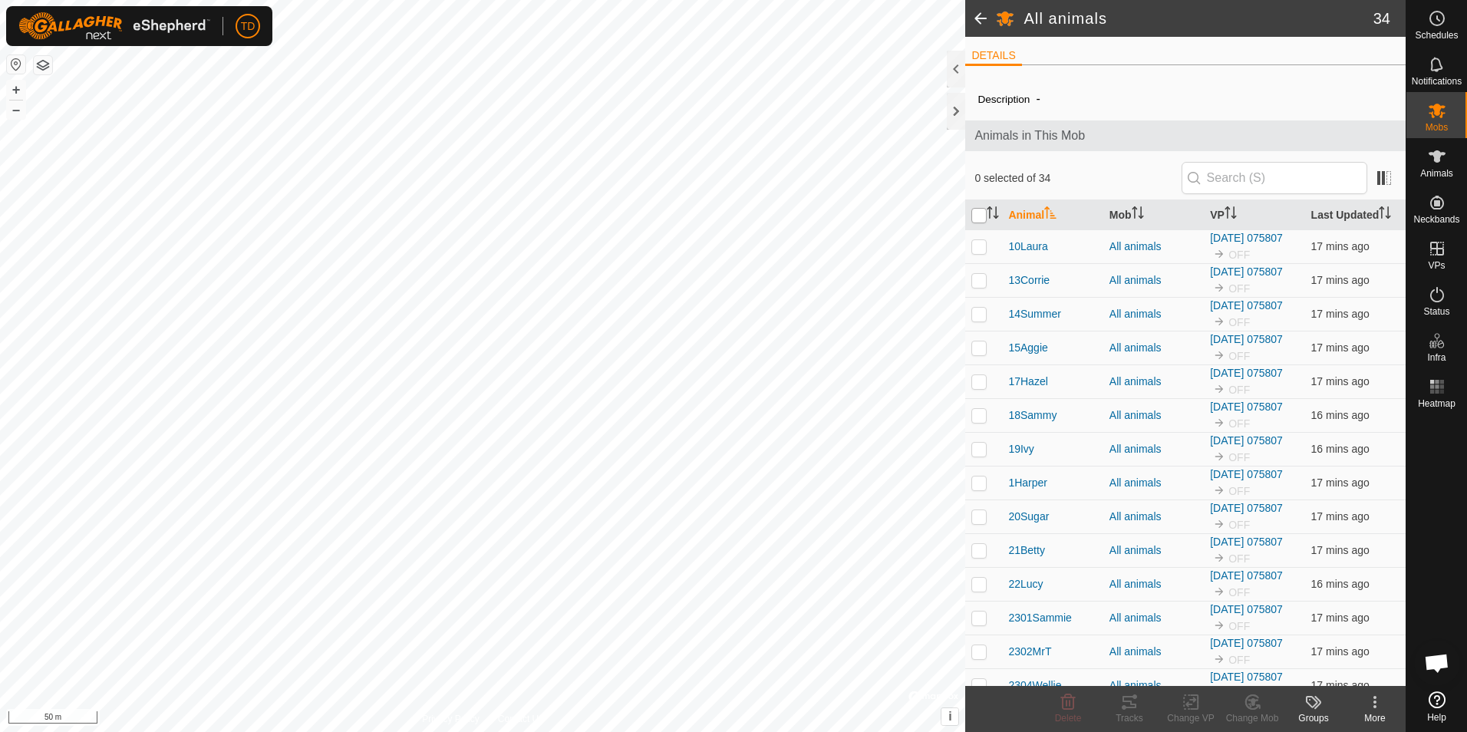
checkbox input "true"
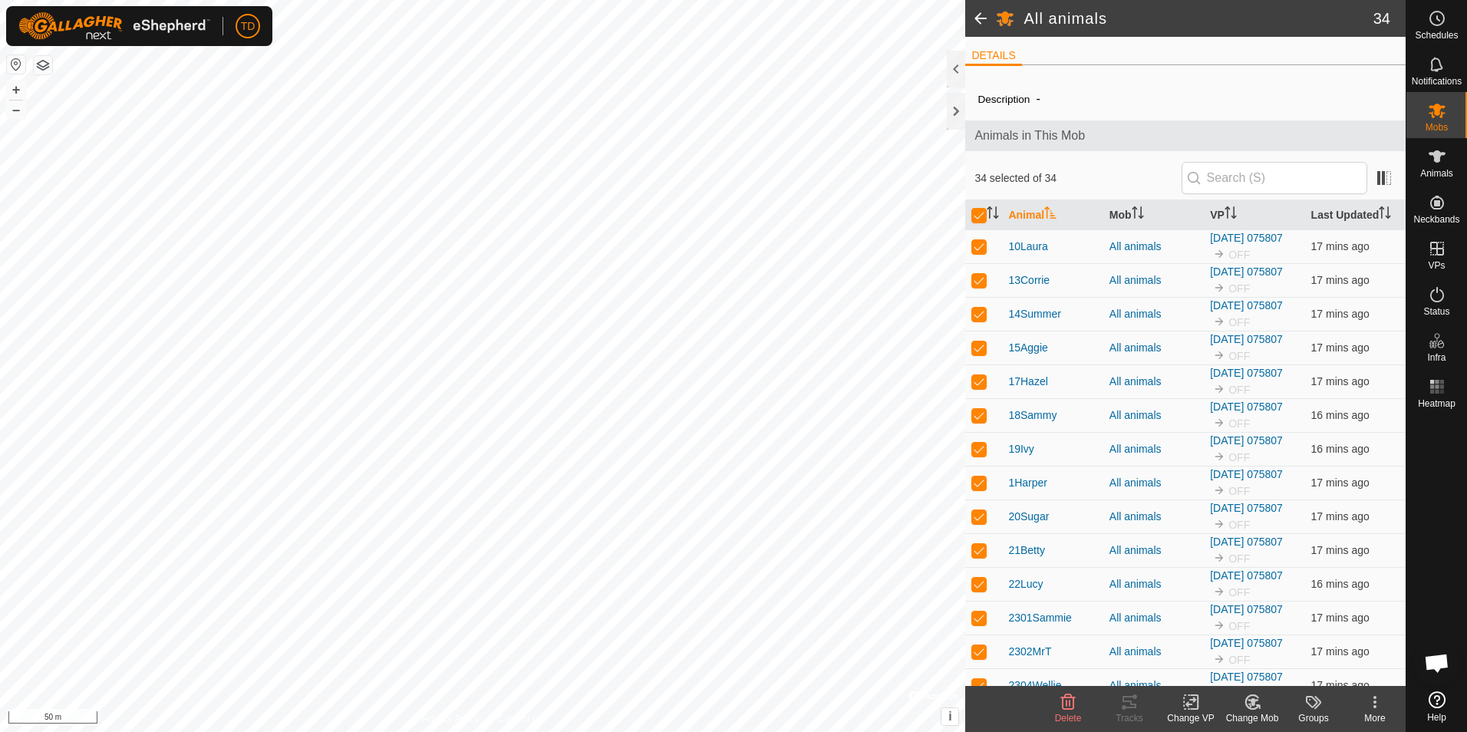
click at [1191, 700] on icon at bounding box center [1190, 702] width 11 height 10
click at [1206, 639] on link "Choose VP..." at bounding box center [1237, 636] width 152 height 31
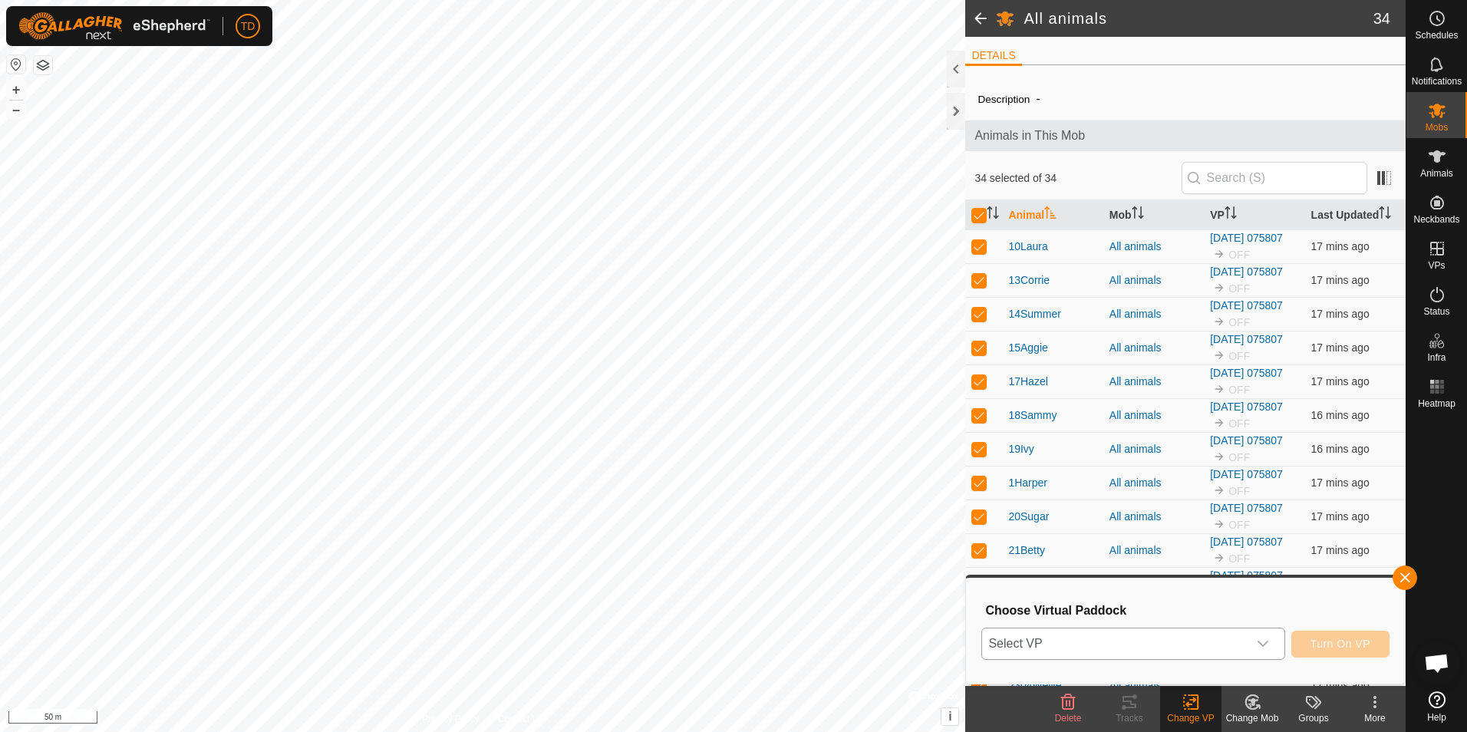
click at [1266, 642] on icon "dropdown trigger" at bounding box center [1262, 643] width 12 height 12
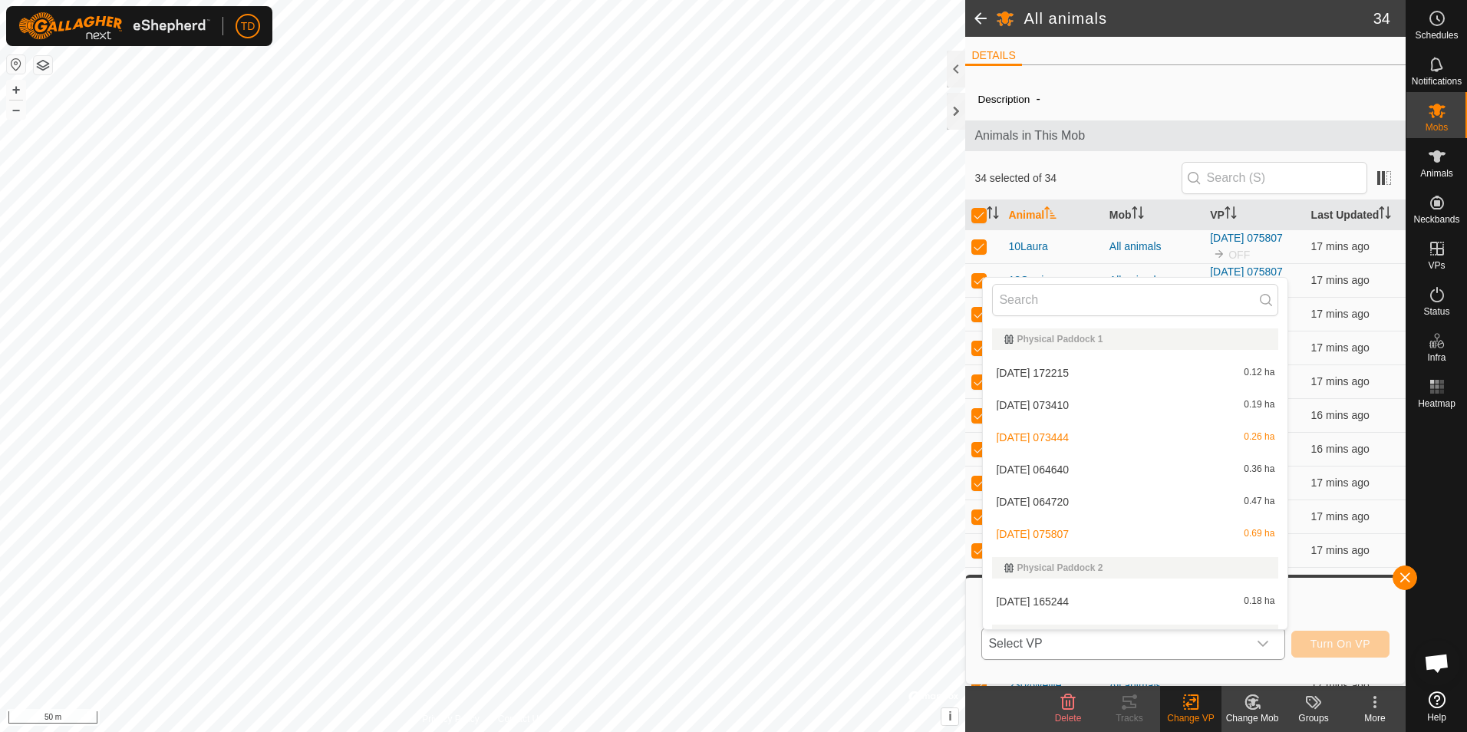
click at [1071, 535] on li "[DATE] 075807 0.69 ha" at bounding box center [1135, 534] width 305 height 31
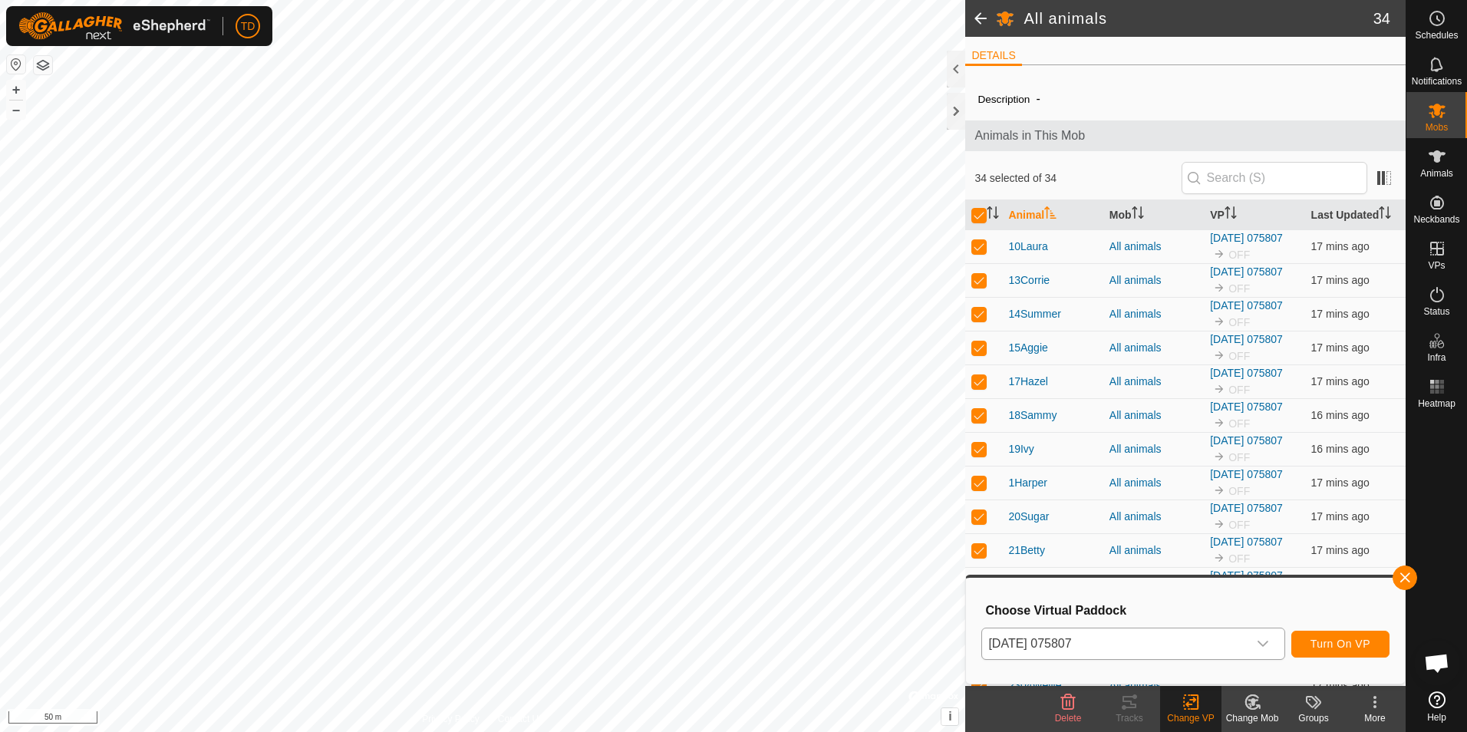
click at [1263, 644] on icon "dropdown trigger" at bounding box center [1262, 643] width 11 height 6
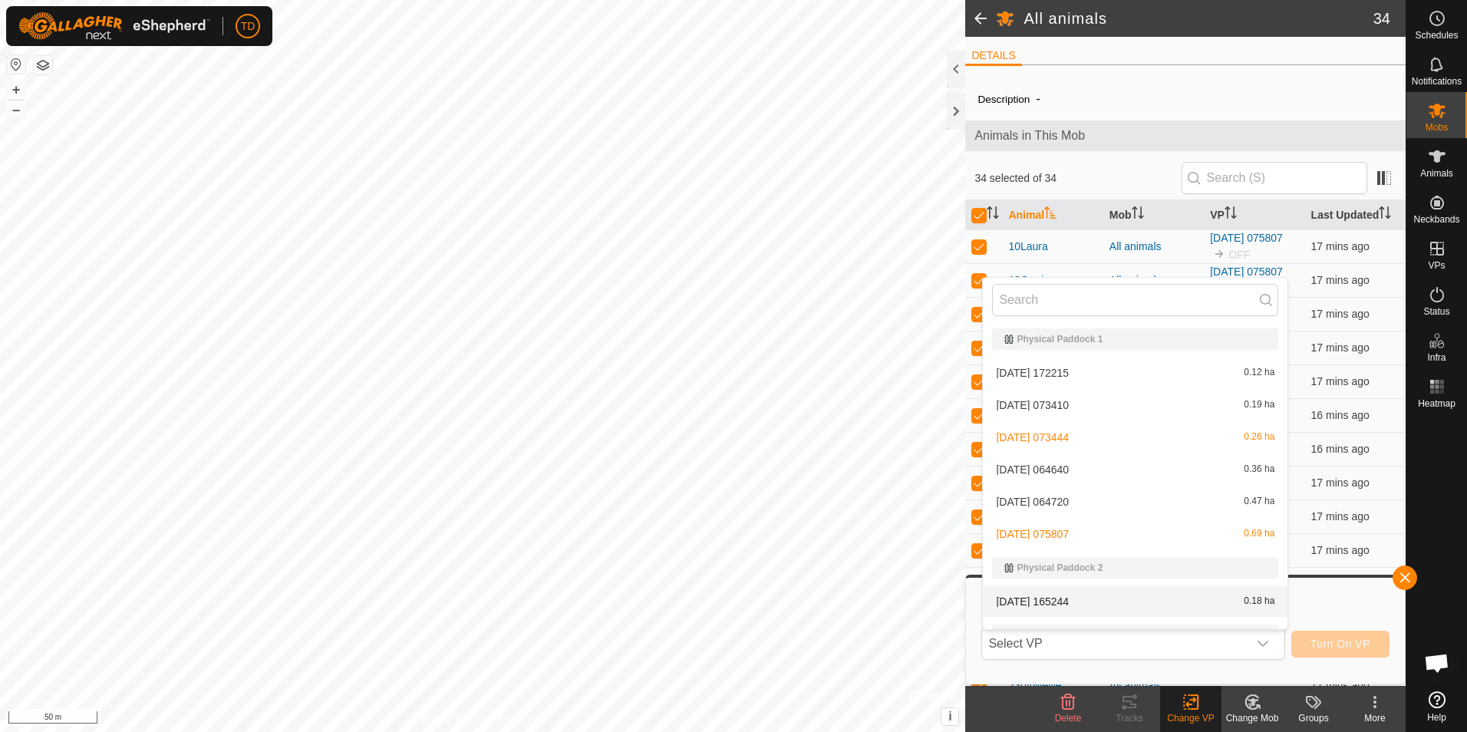
click at [1072, 599] on li "[DATE] 165244 0.18 ha" at bounding box center [1135, 601] width 305 height 31
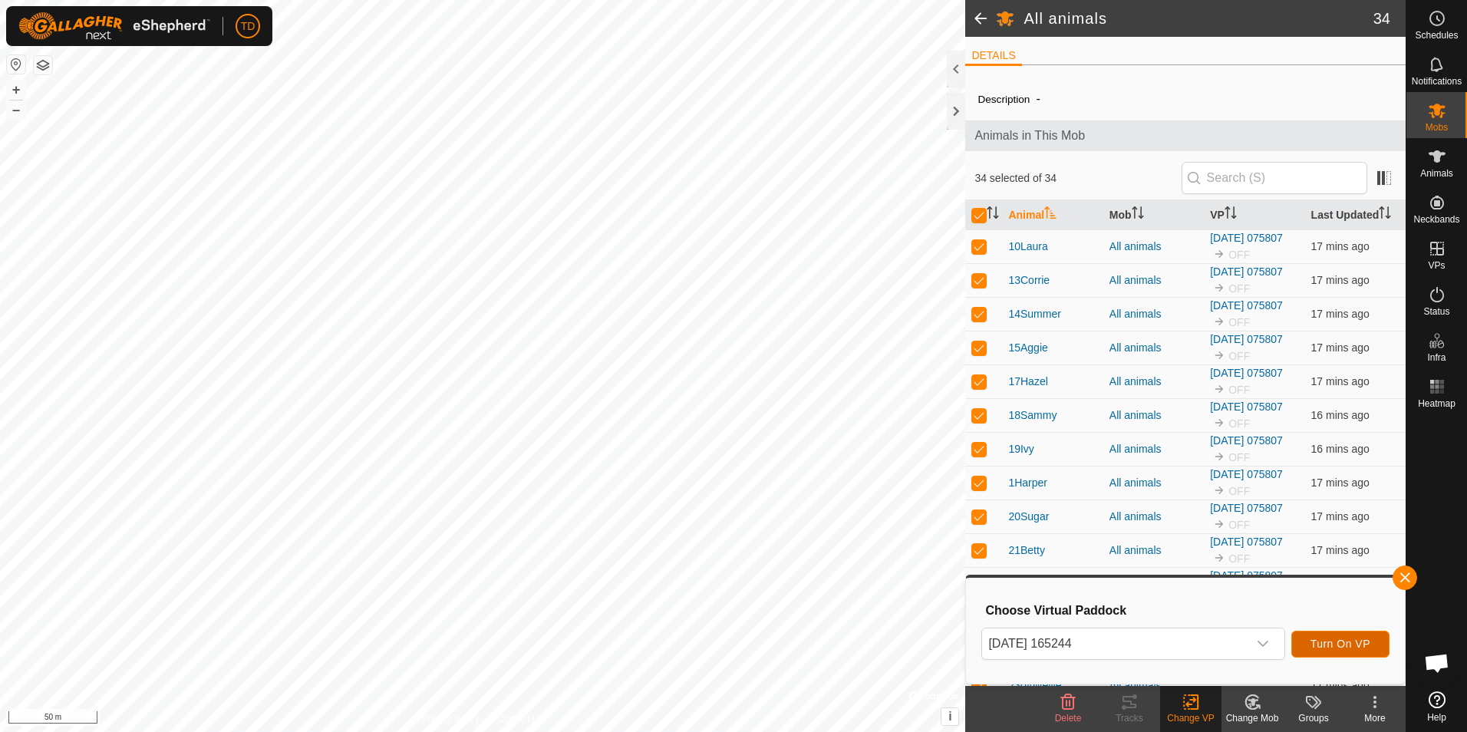
click at [1329, 639] on span "Turn On VP" at bounding box center [1340, 643] width 60 height 12
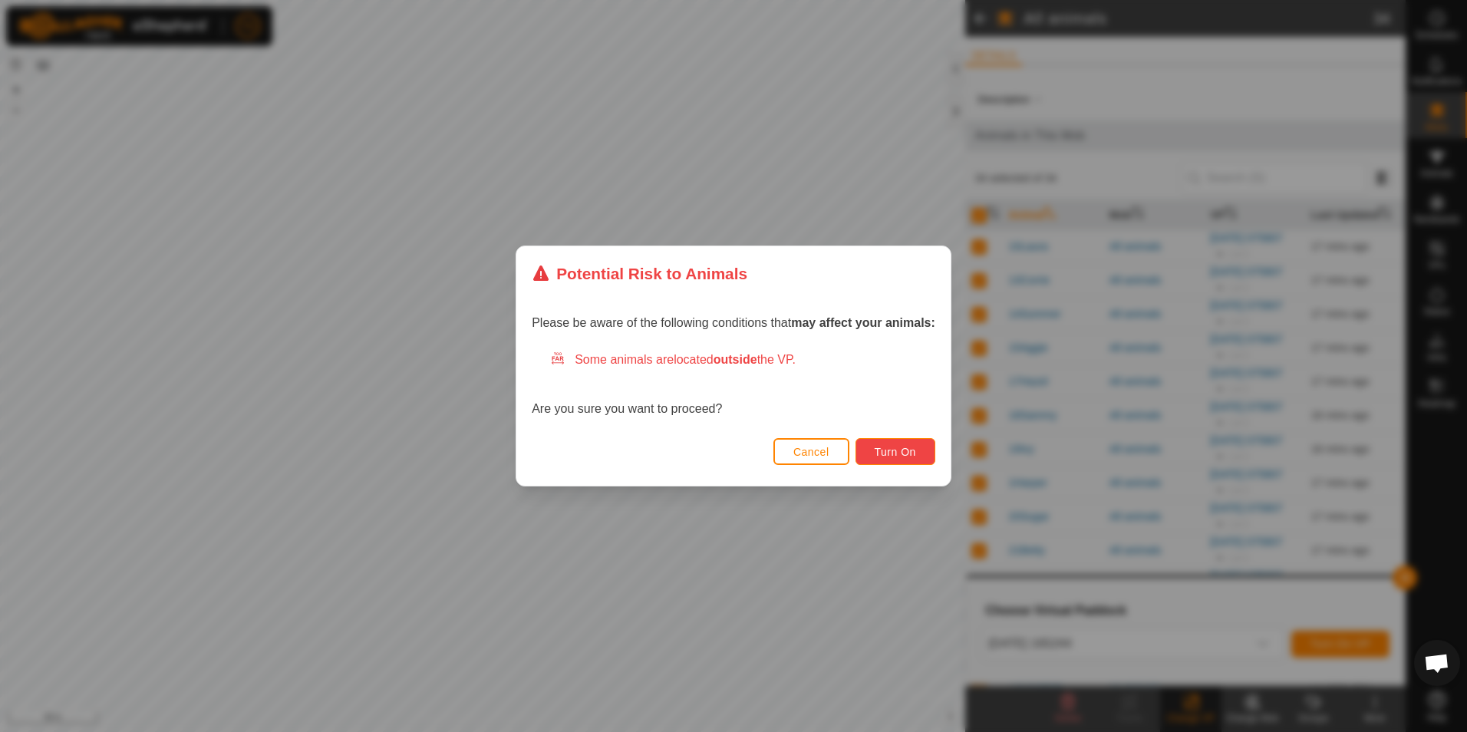
click at [910, 456] on span "Turn On" at bounding box center [894, 452] width 41 height 12
